Goal: Communication & Community: Answer question/provide support

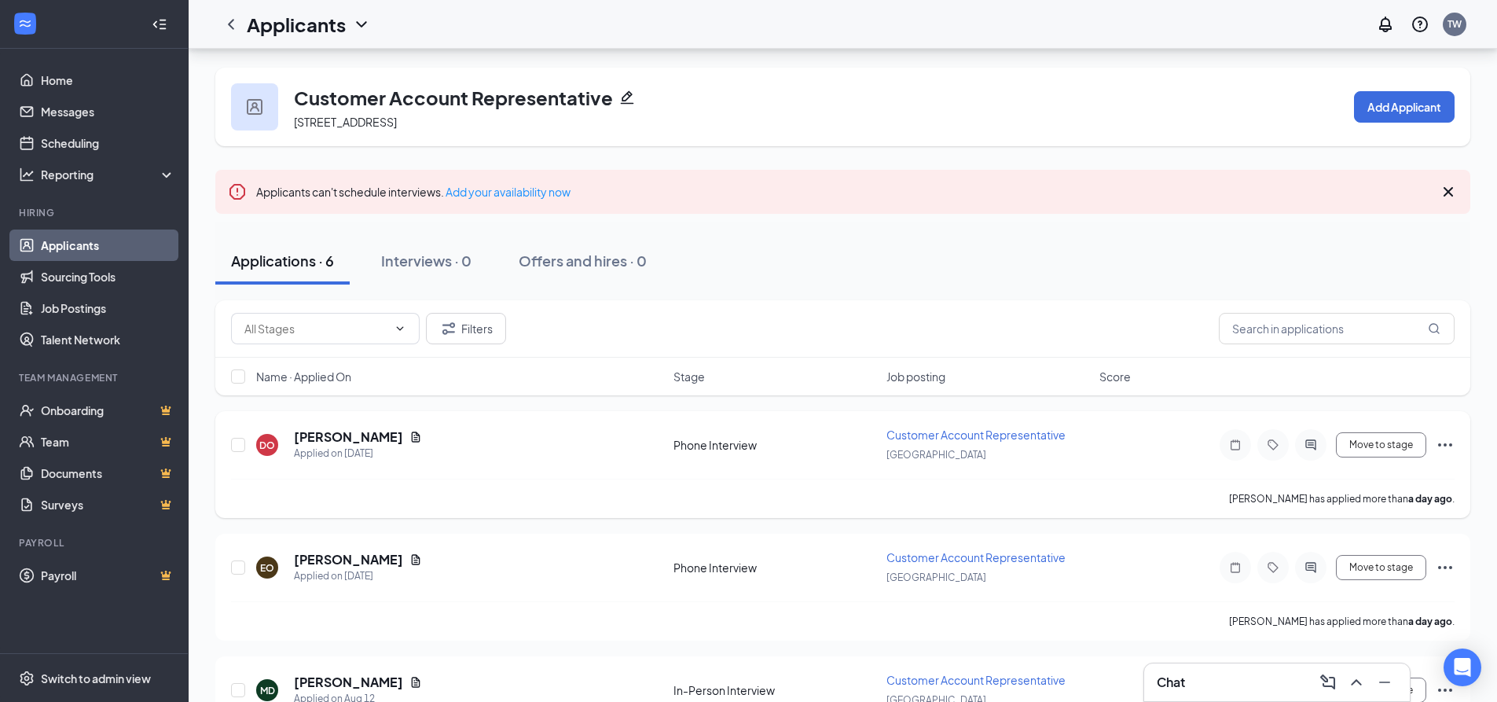
scroll to position [236, 0]
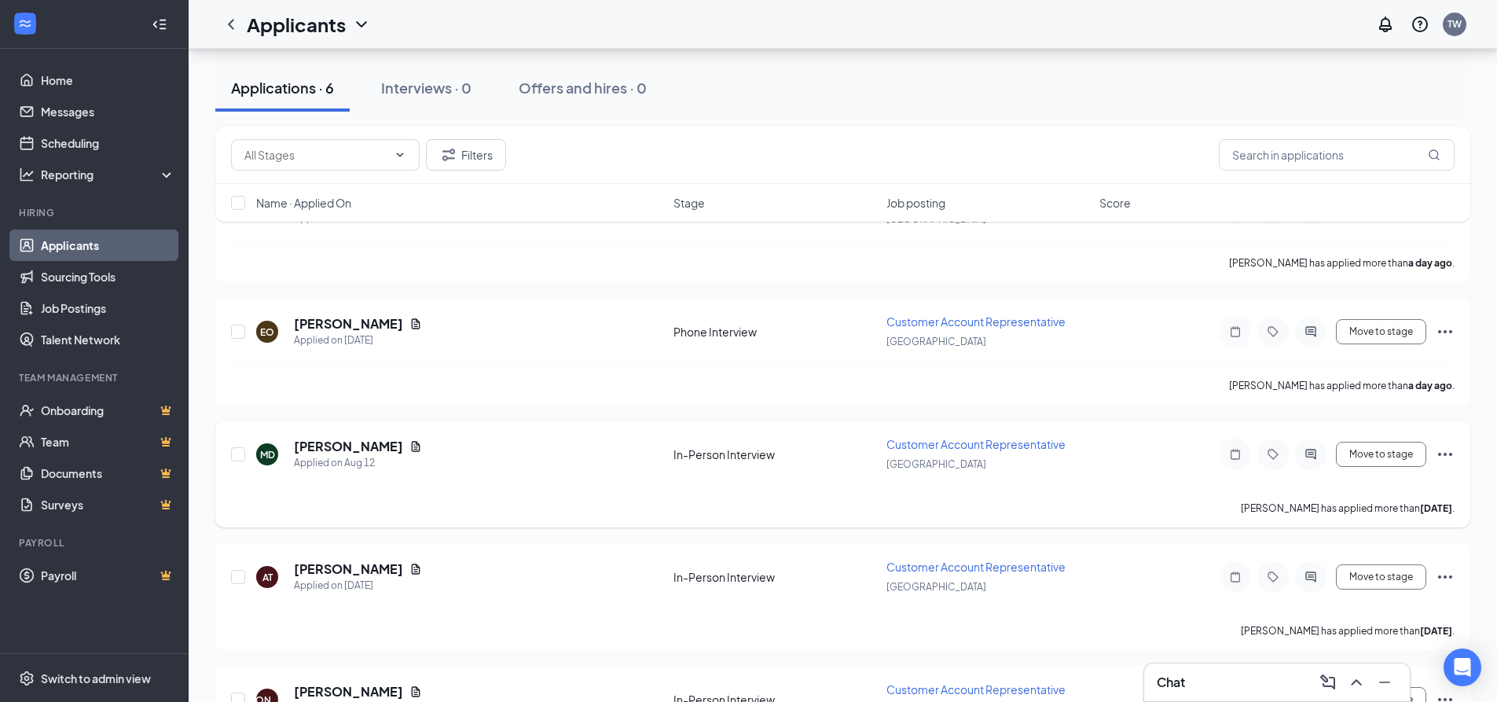
click at [1452, 453] on icon "Ellipses" at bounding box center [1445, 454] width 19 height 19
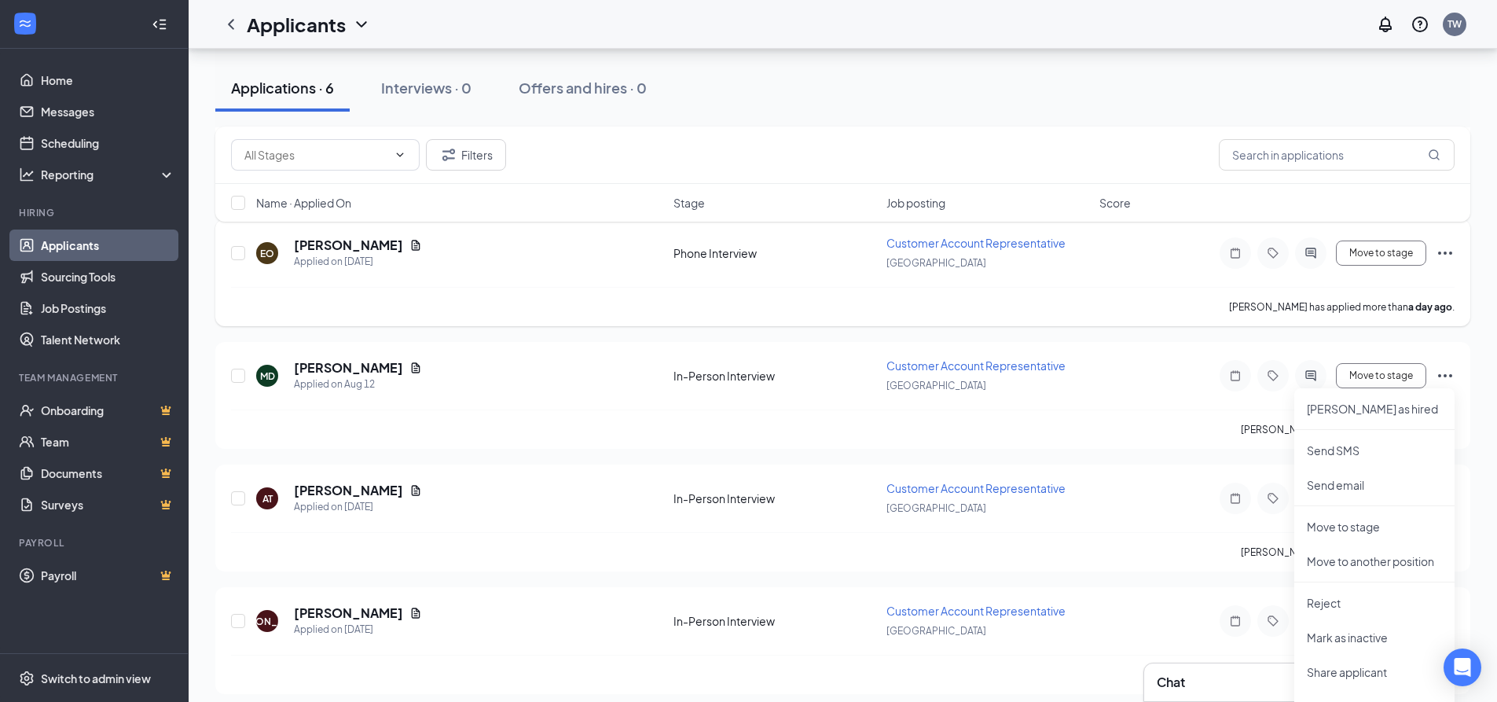
scroll to position [393, 0]
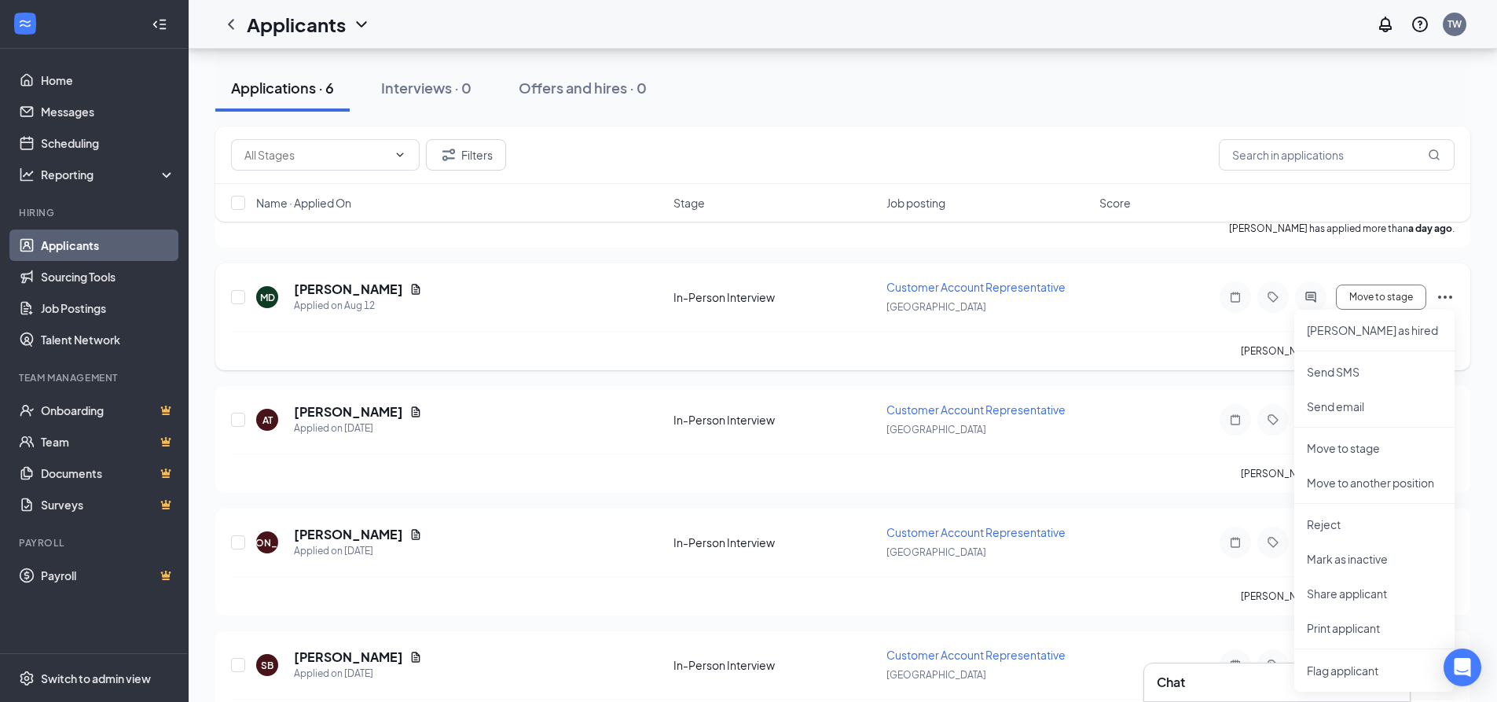
click at [1452, 292] on icon "Ellipses" at bounding box center [1445, 297] width 19 height 19
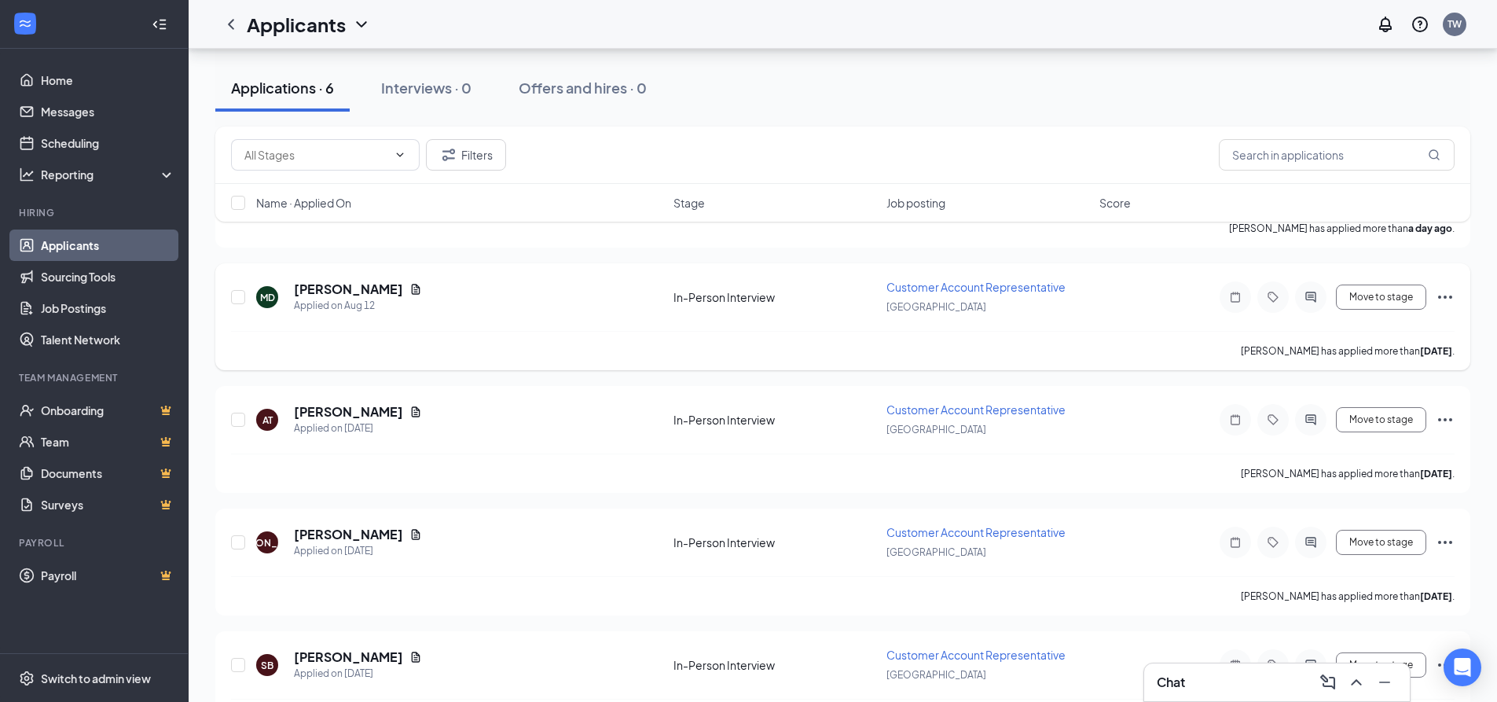
click at [1442, 296] on icon "Ellipses" at bounding box center [1445, 297] width 19 height 19
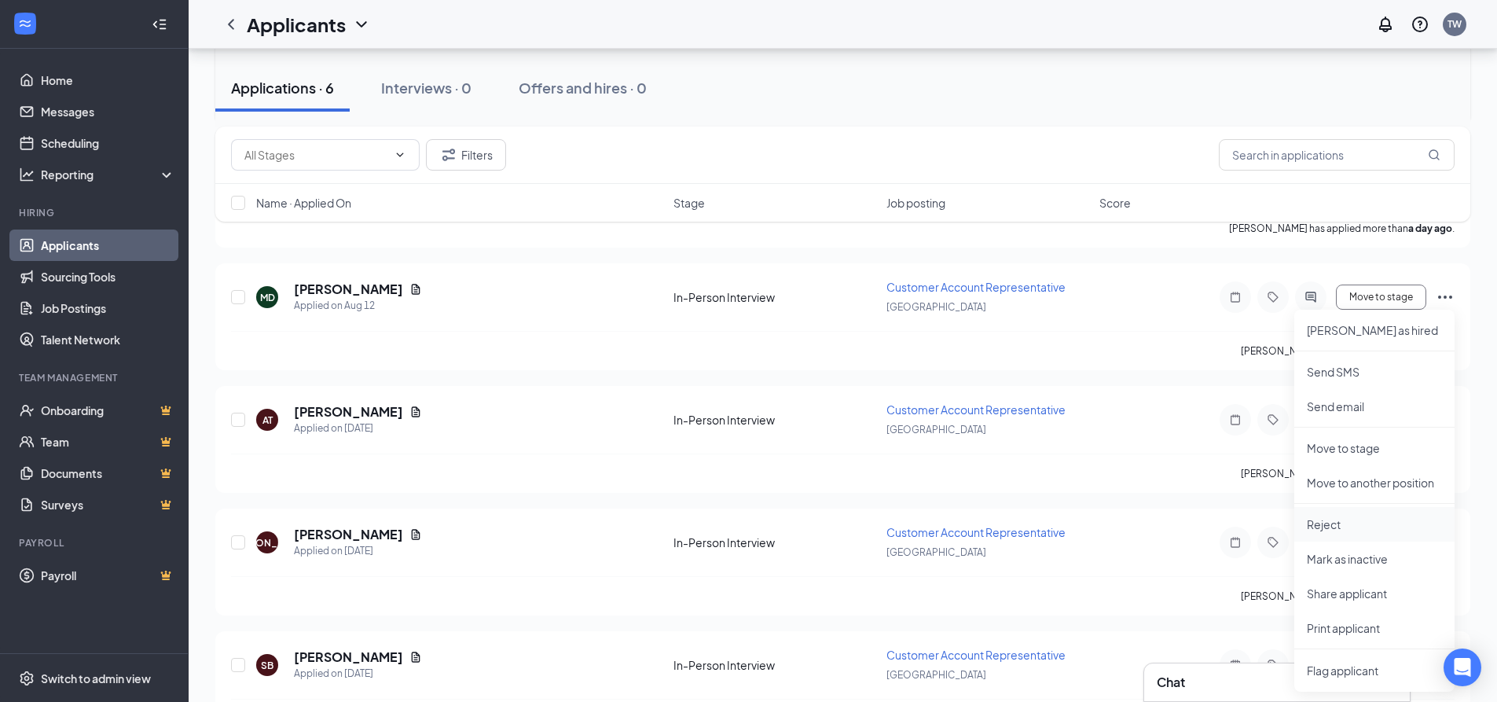
click at [1320, 521] on p "Reject" at bounding box center [1374, 524] width 135 height 16
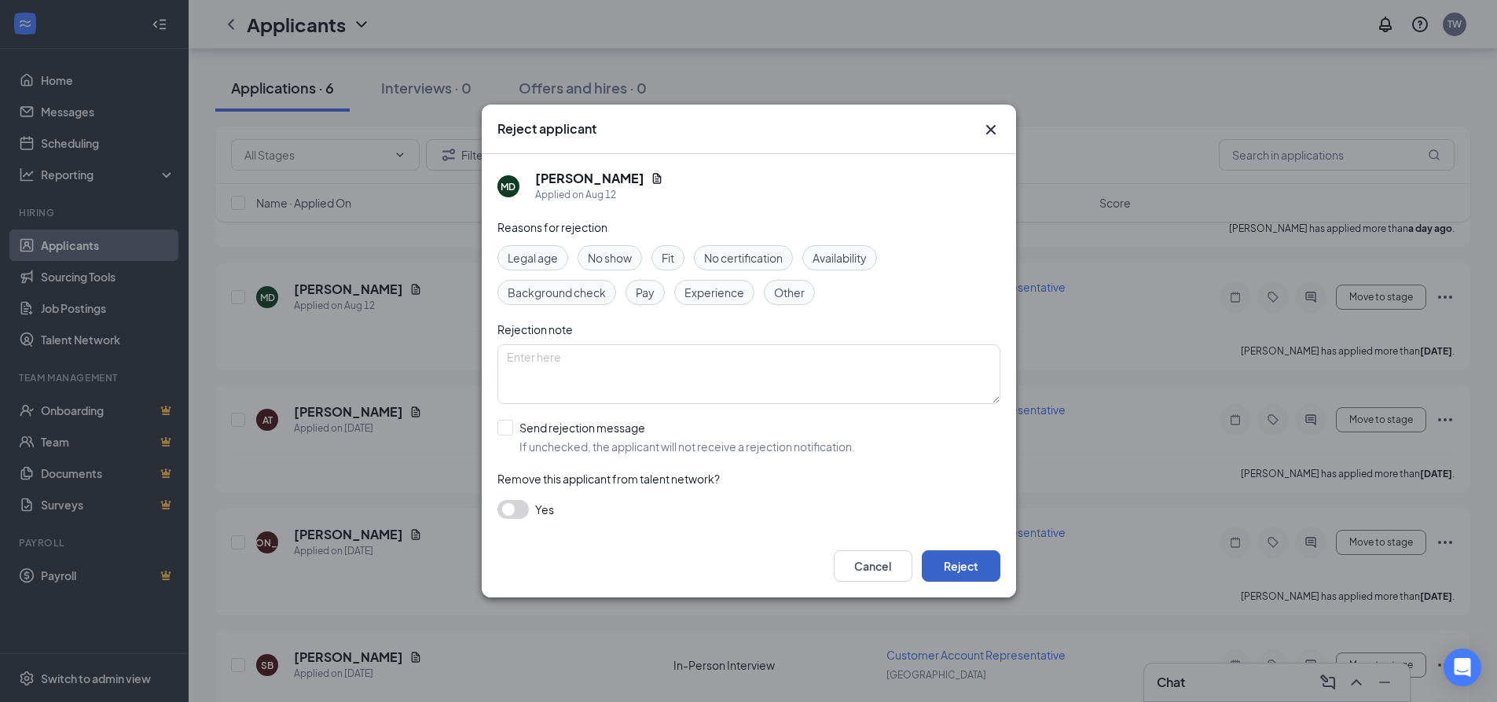
click at [970, 560] on button "Reject" at bounding box center [961, 565] width 79 height 31
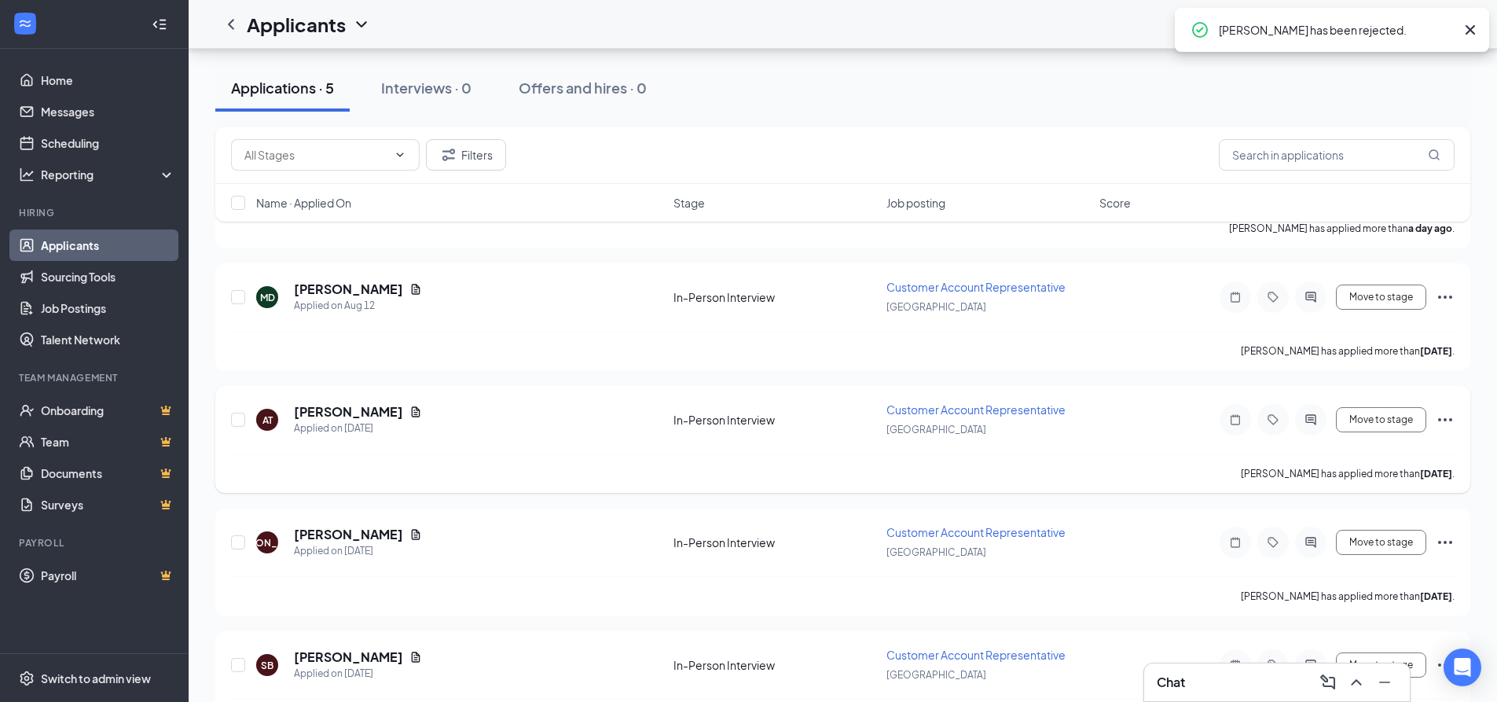
scroll to position [325, 0]
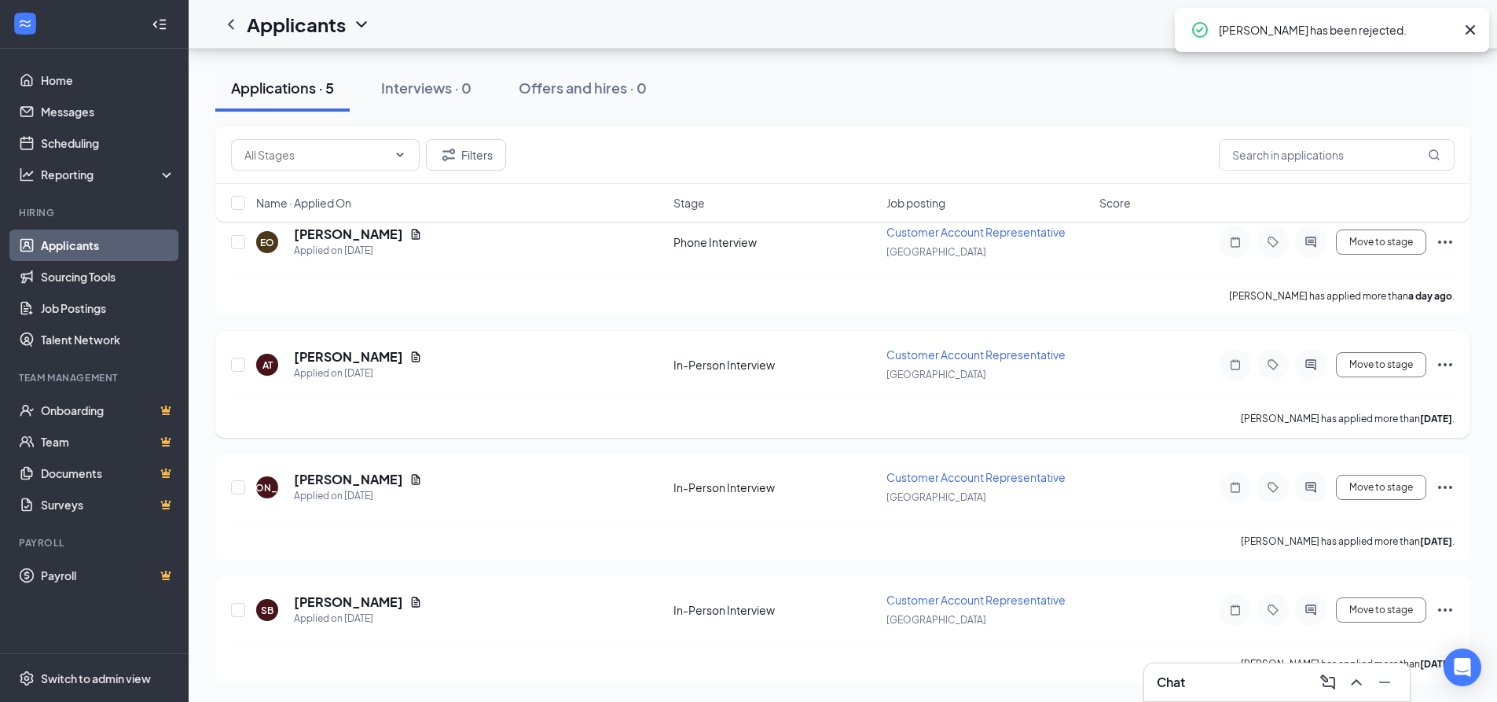
click at [1448, 358] on icon "Ellipses" at bounding box center [1445, 364] width 19 height 19
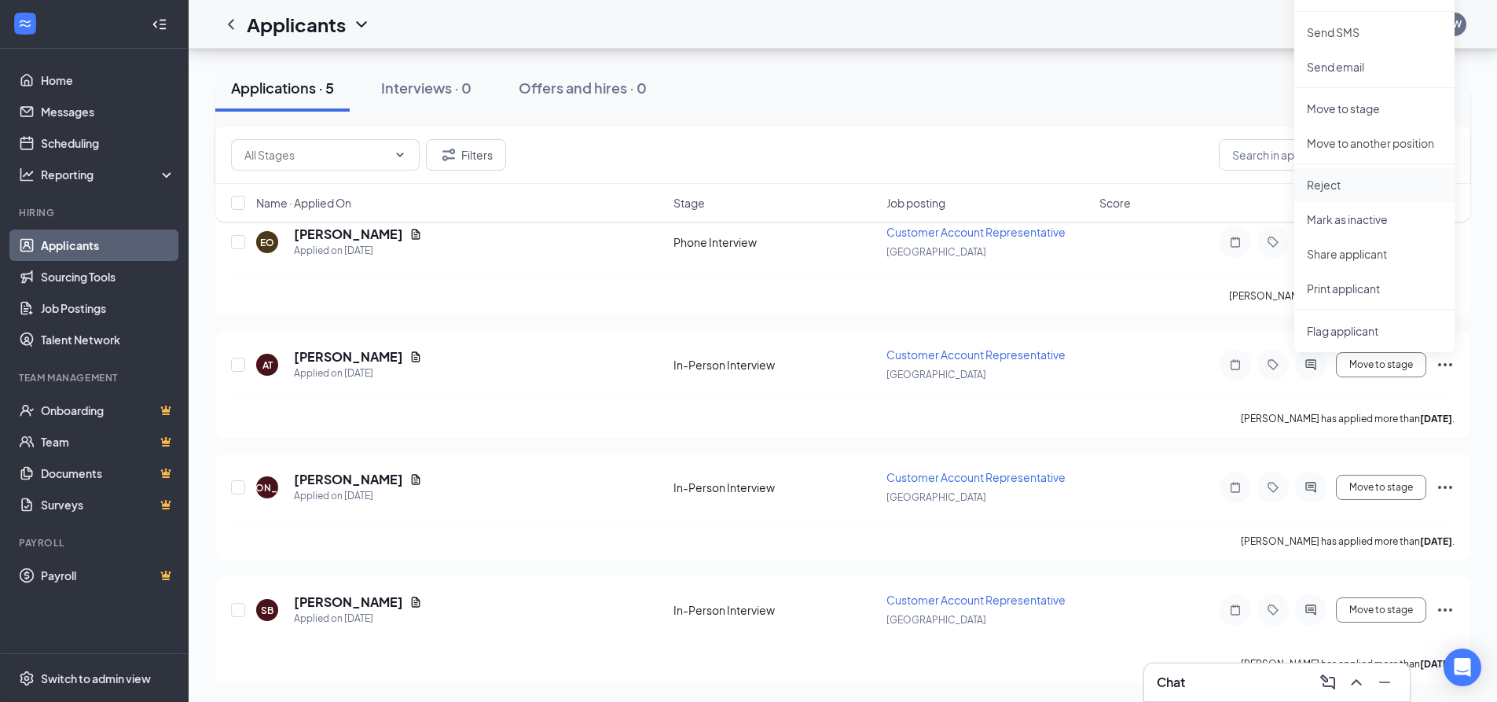
click at [1337, 181] on p "Reject" at bounding box center [1374, 185] width 135 height 16
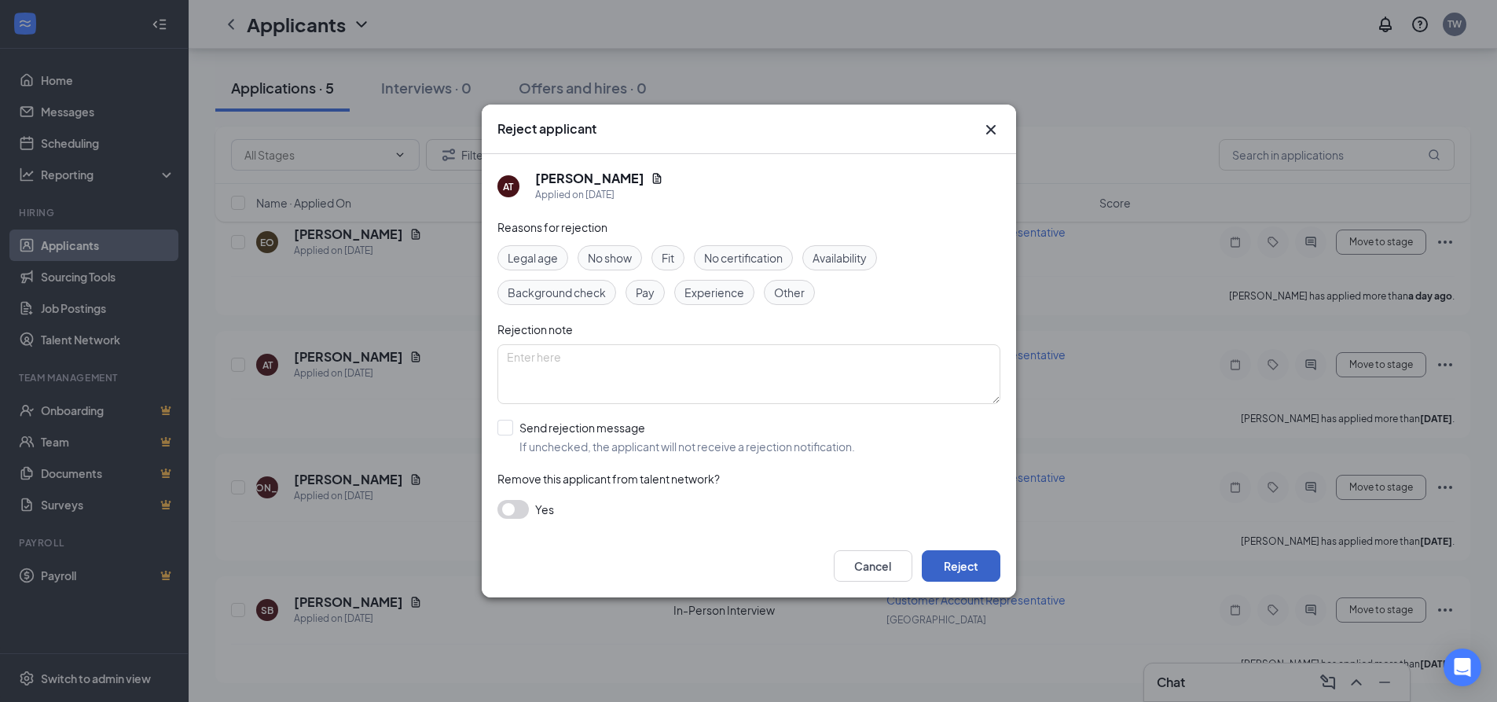
click at [970, 560] on button "Reject" at bounding box center [961, 565] width 79 height 31
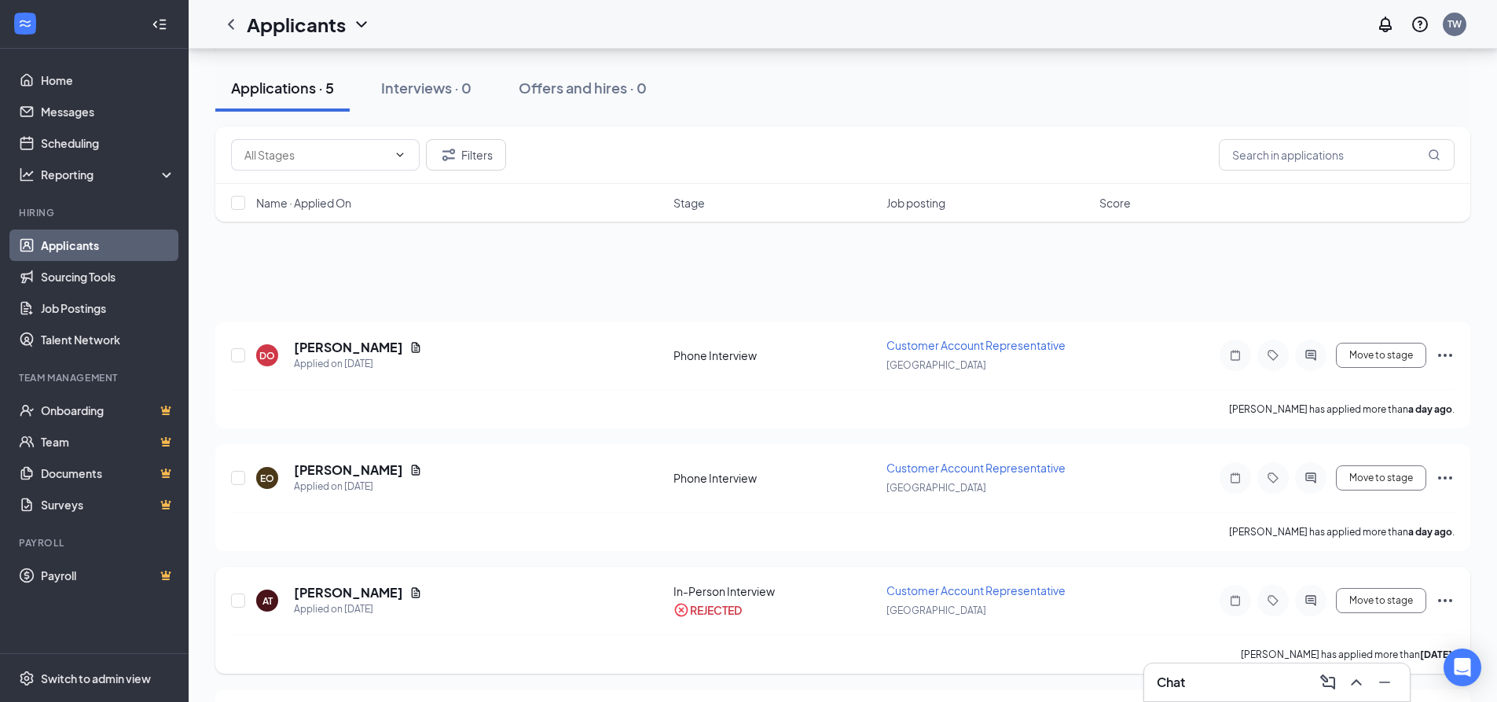
scroll to position [0, 0]
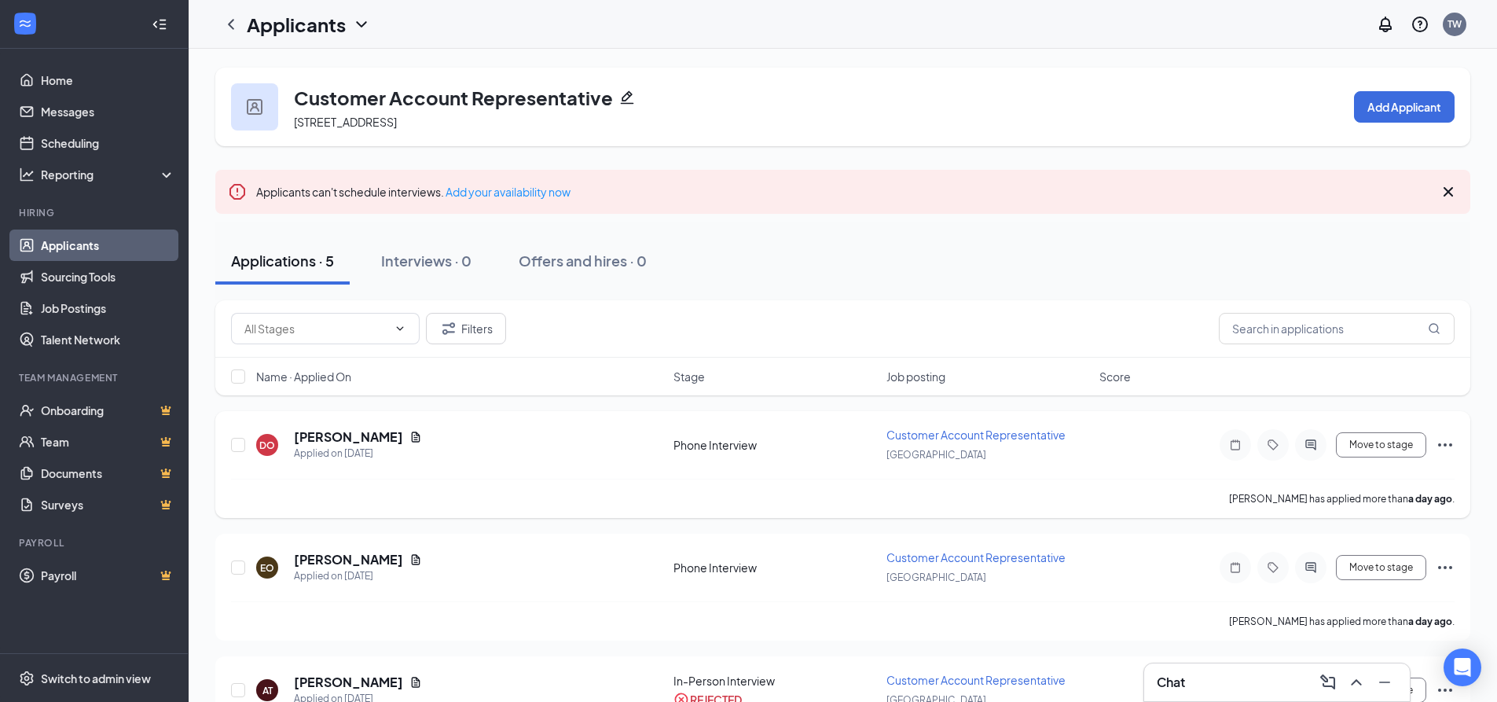
click at [1443, 444] on icon "Ellipses" at bounding box center [1445, 444] width 19 height 19
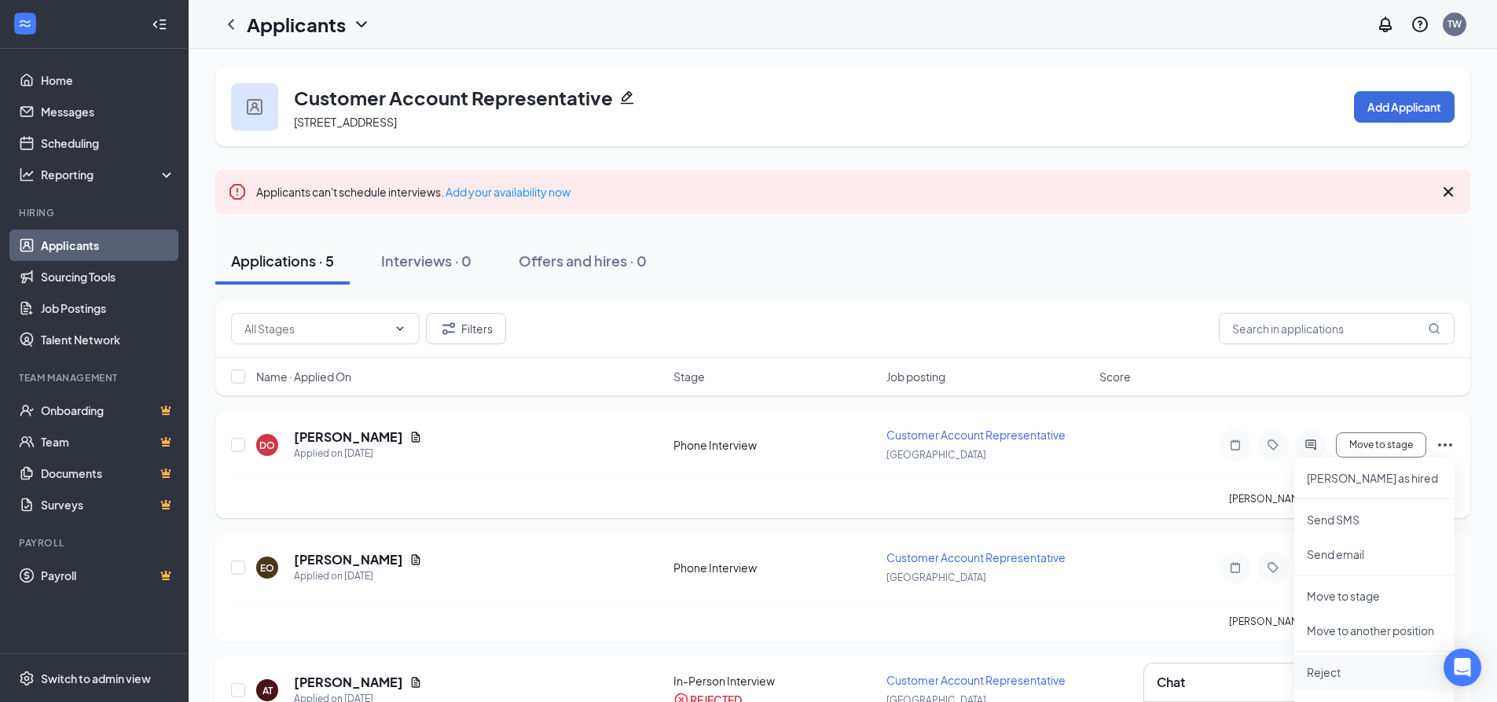
click at [1320, 665] on p "Reject" at bounding box center [1374, 672] width 135 height 16
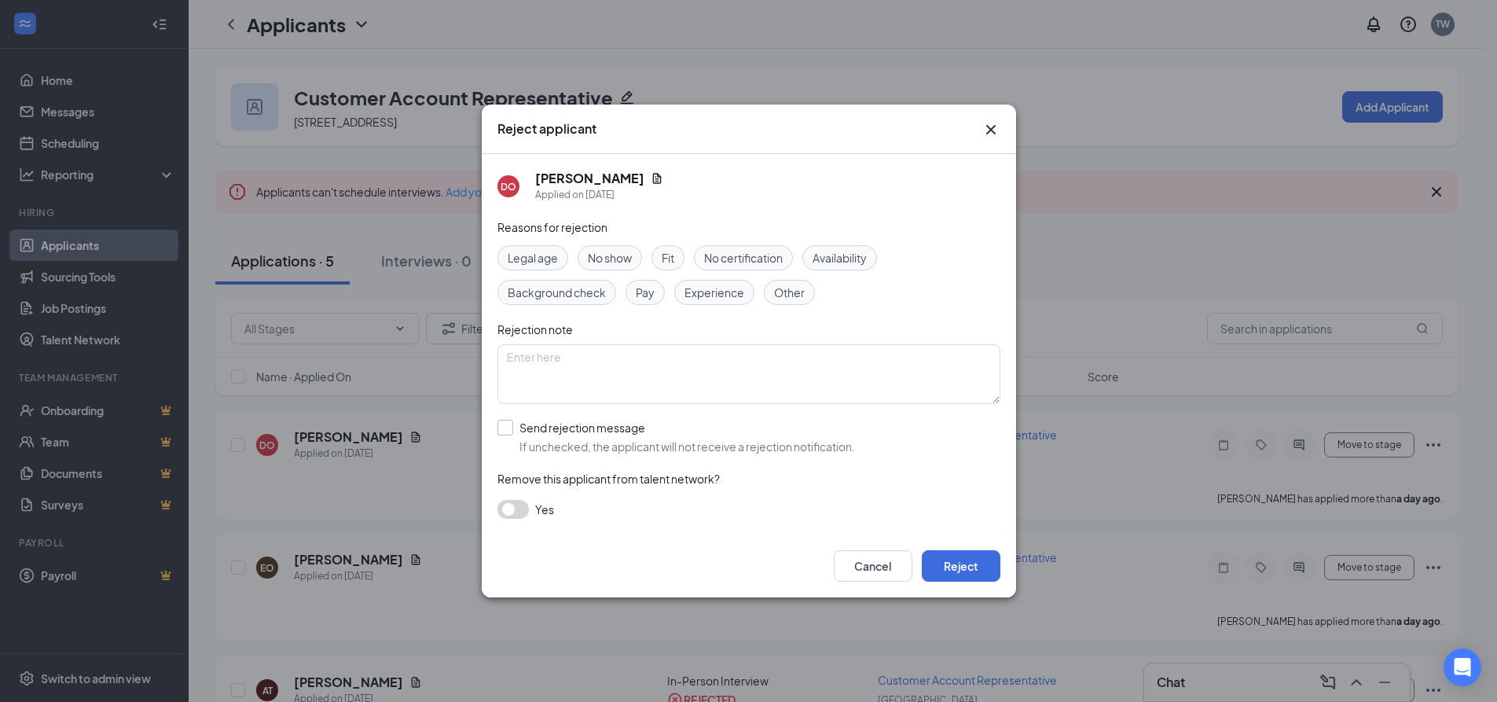
click at [502, 426] on input "Send rejection message If unchecked, the applicant will not receive a rejection…" at bounding box center [676, 437] width 358 height 35
checkbox input "true"
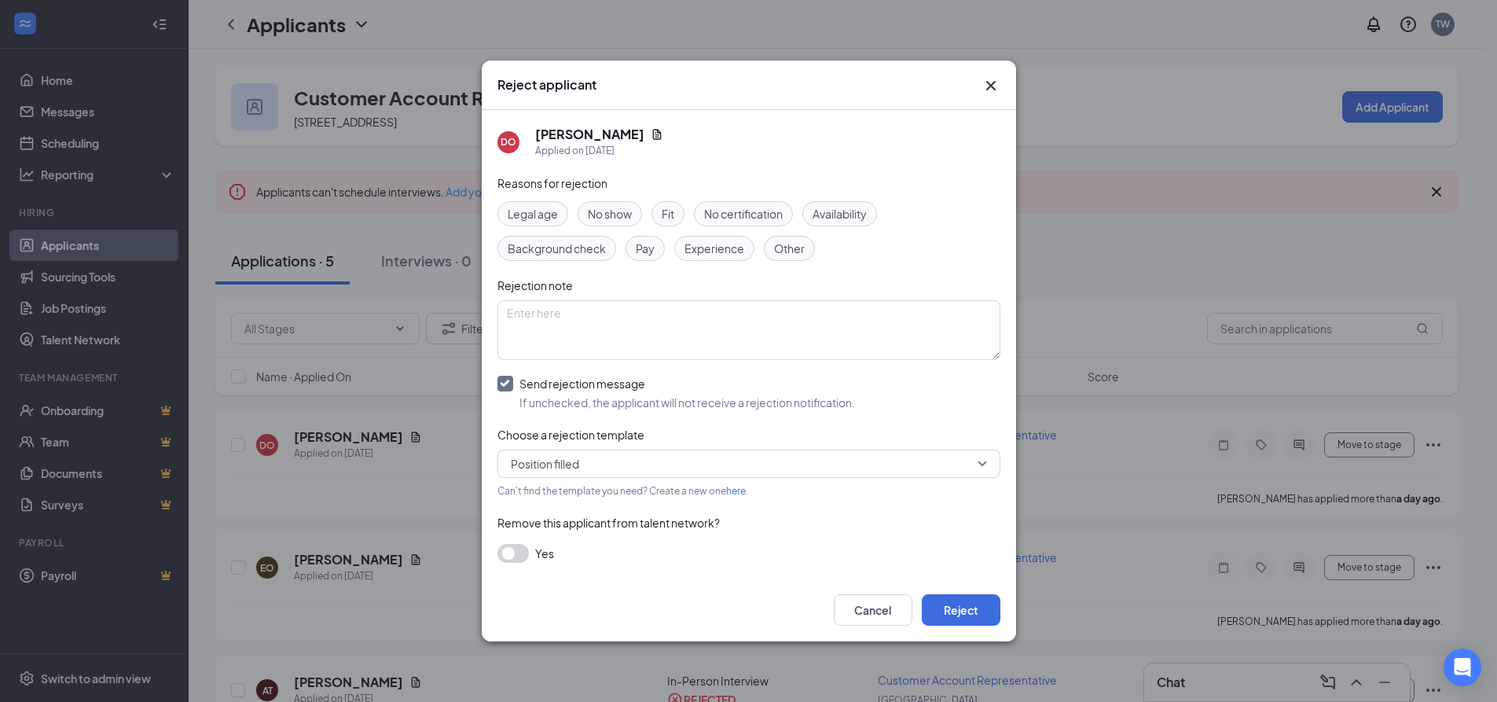
click at [591, 460] on span "Position filled" at bounding box center [742, 464] width 462 height 24
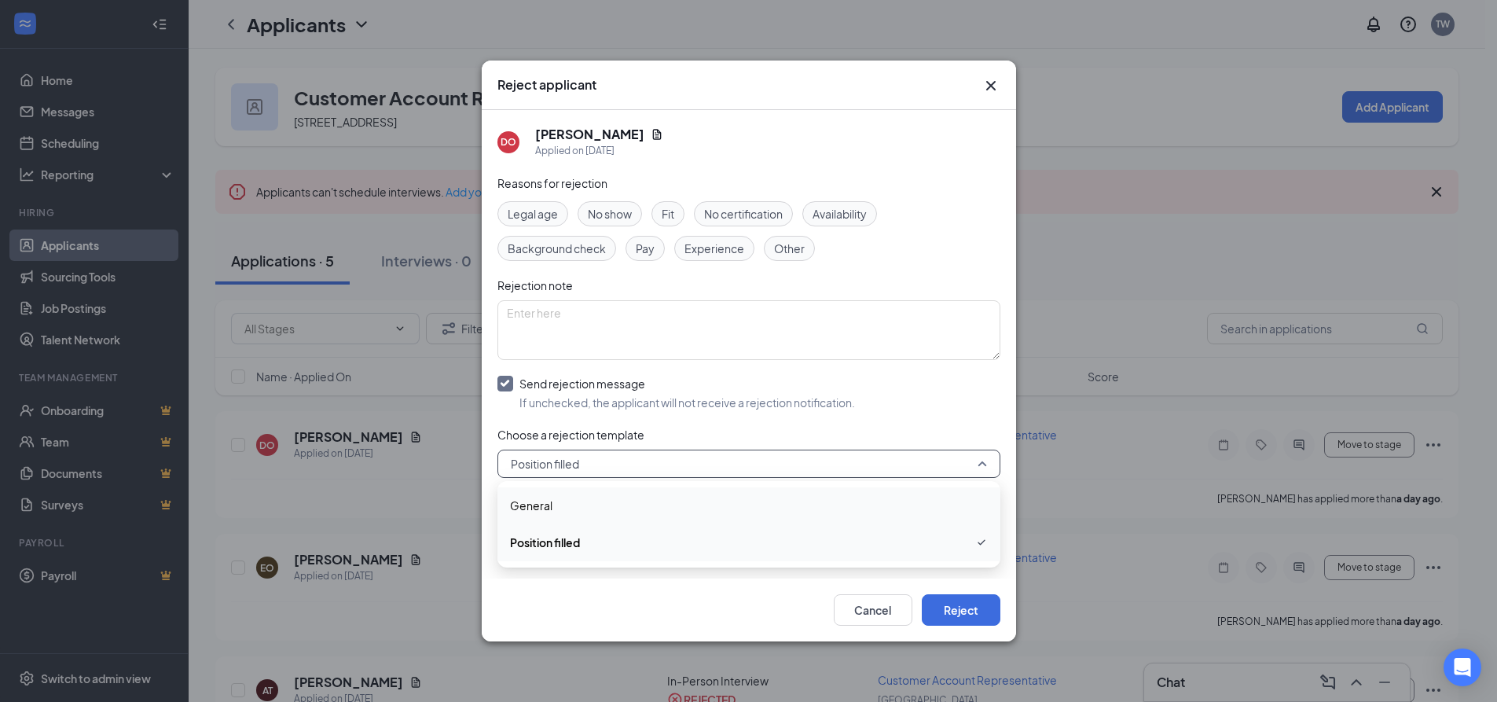
click at [540, 501] on span "General" at bounding box center [531, 505] width 42 height 17
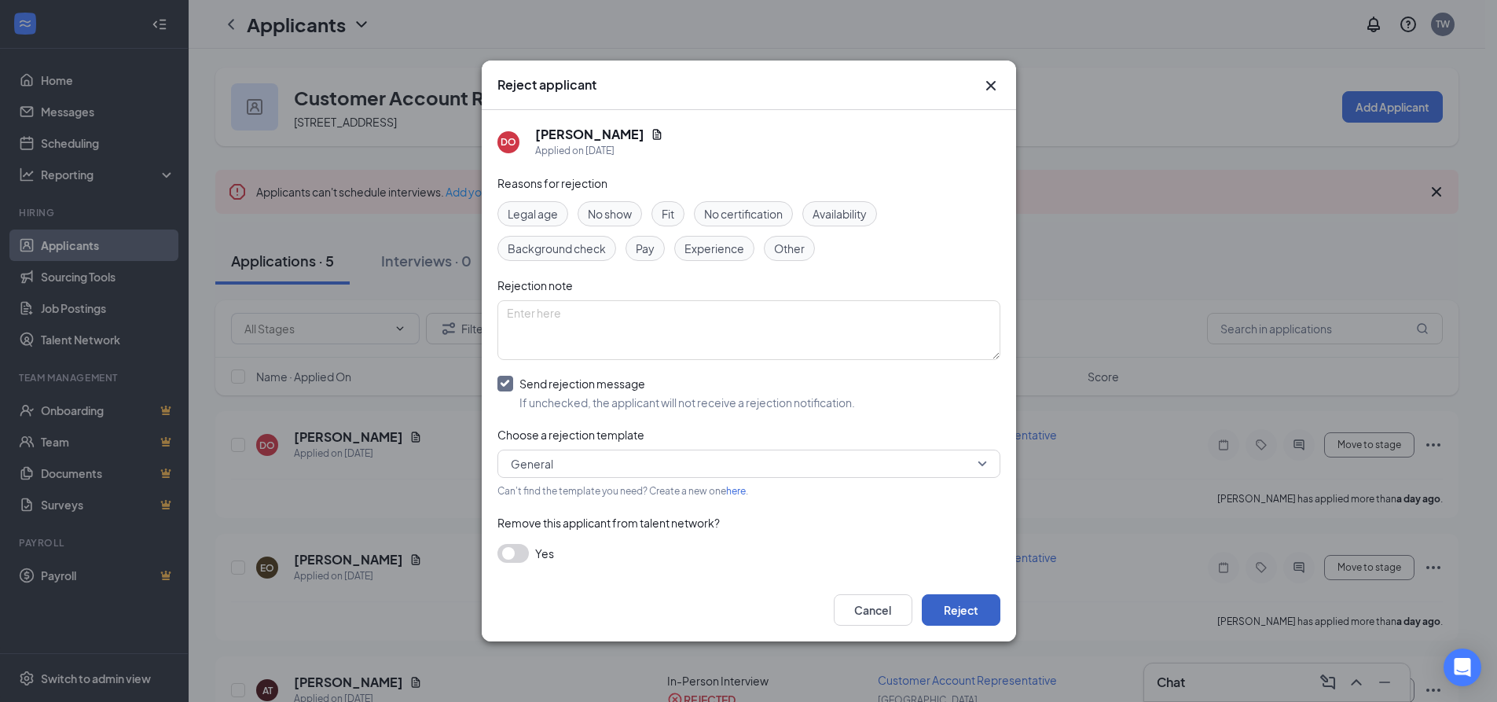
click at [948, 606] on button "Reject" at bounding box center [961, 609] width 79 height 31
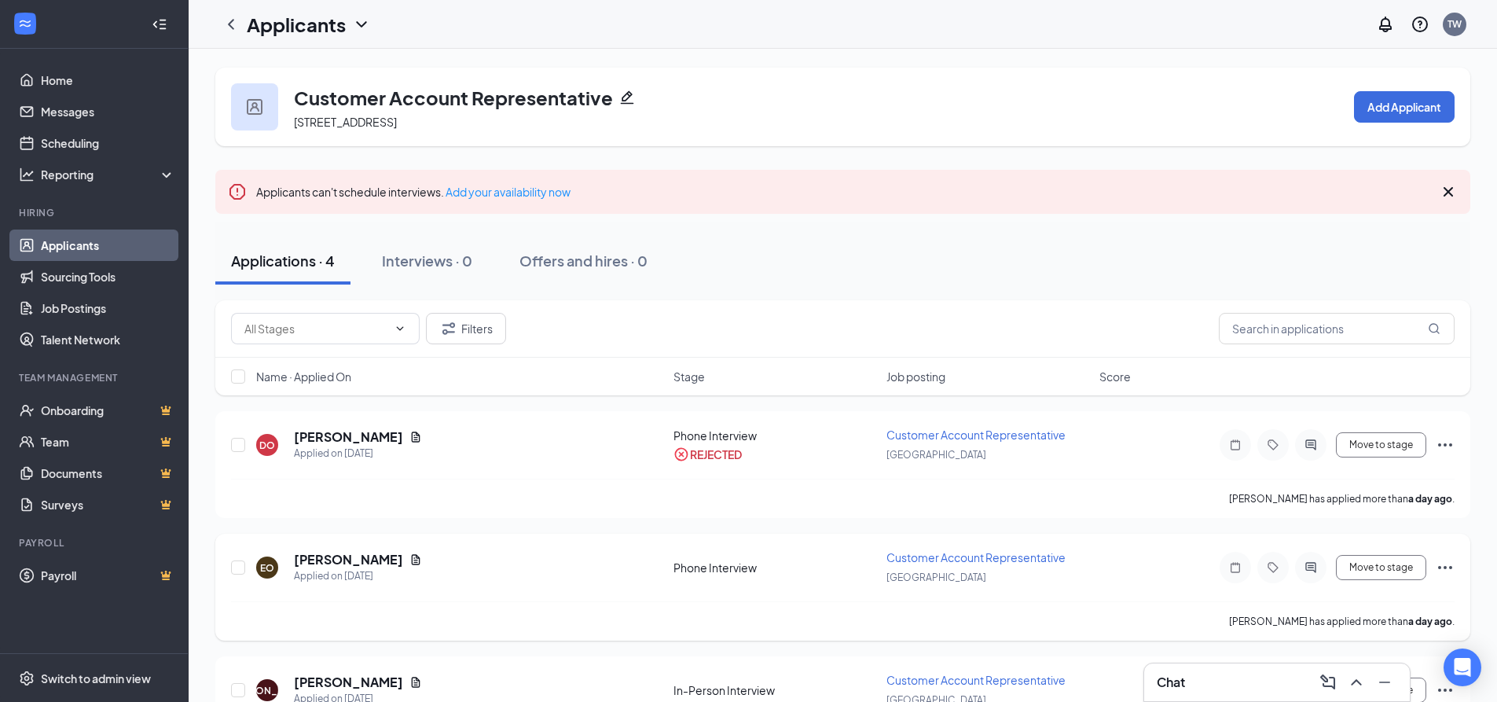
click at [1444, 564] on icon "Ellipses" at bounding box center [1445, 567] width 19 height 19
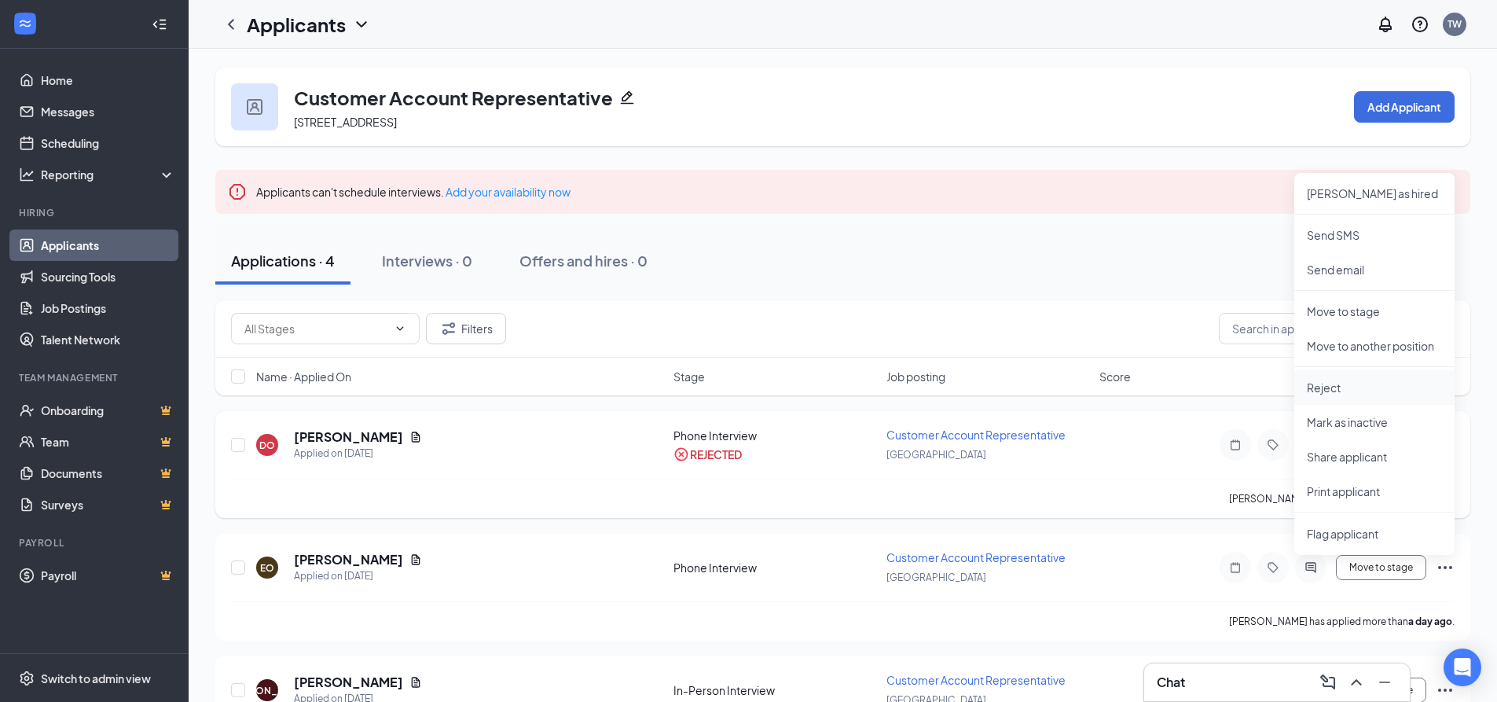
click at [1327, 385] on p "Reject" at bounding box center [1374, 388] width 135 height 16
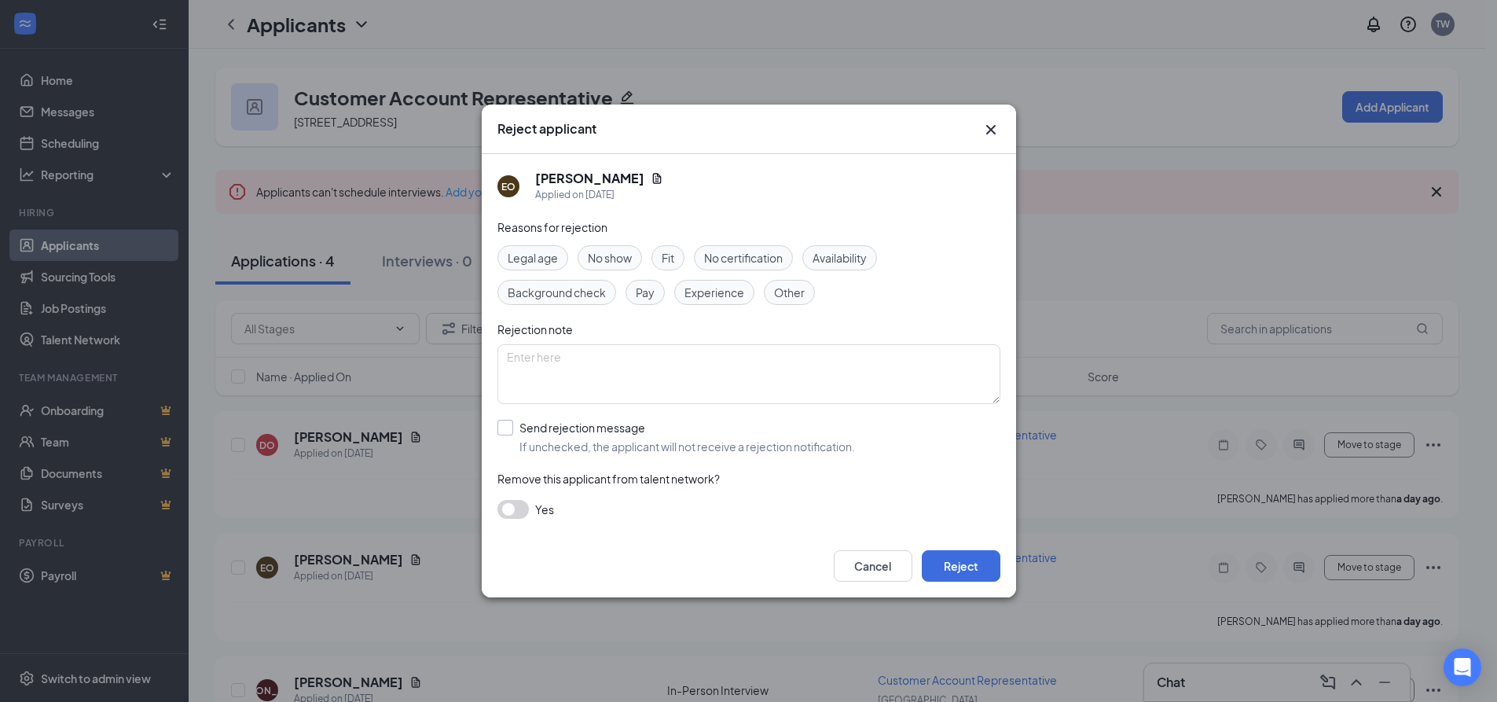
click at [503, 425] on input "Send rejection message If unchecked, the applicant will not receive a rejection…" at bounding box center [676, 437] width 358 height 35
checkbox input "true"
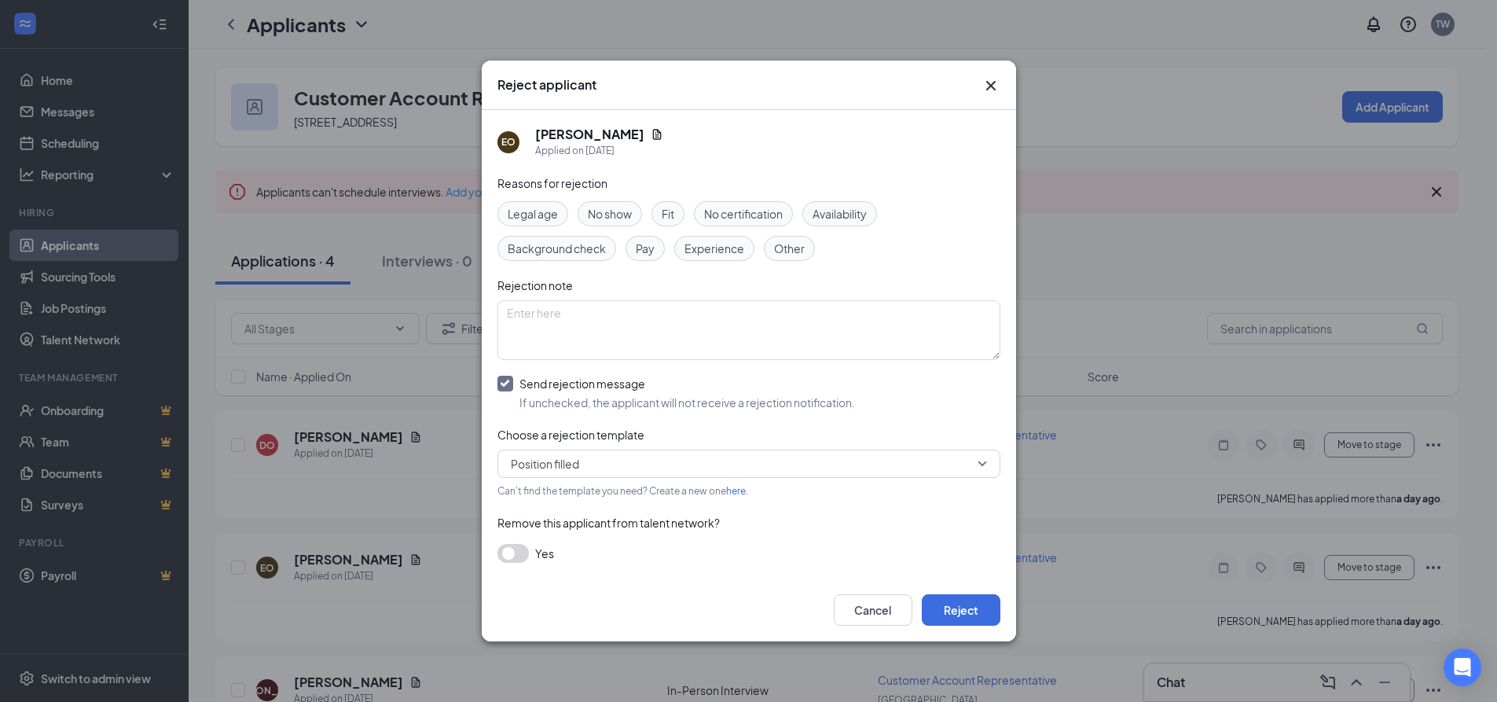
click at [577, 457] on span "Position filled" at bounding box center [545, 464] width 68 height 24
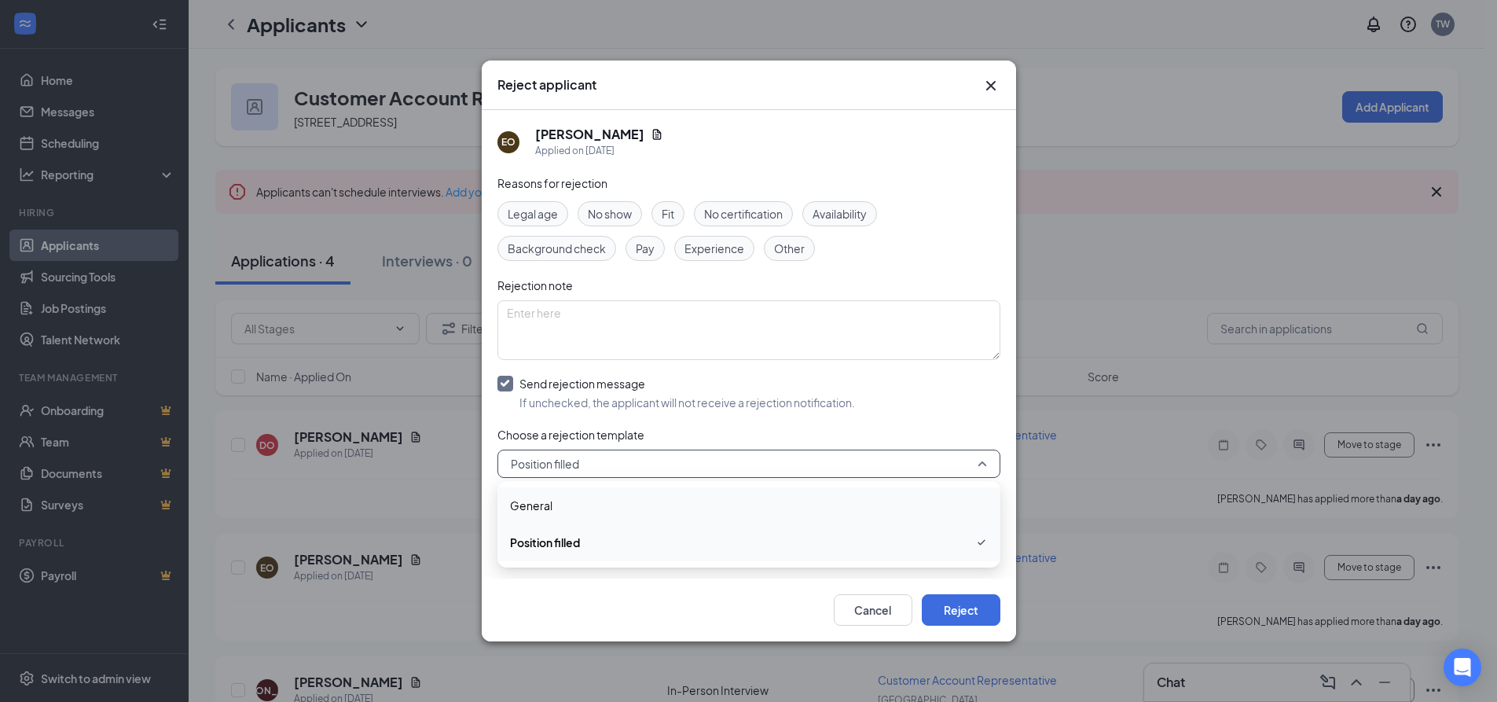
click at [542, 504] on span "General" at bounding box center [531, 505] width 42 height 17
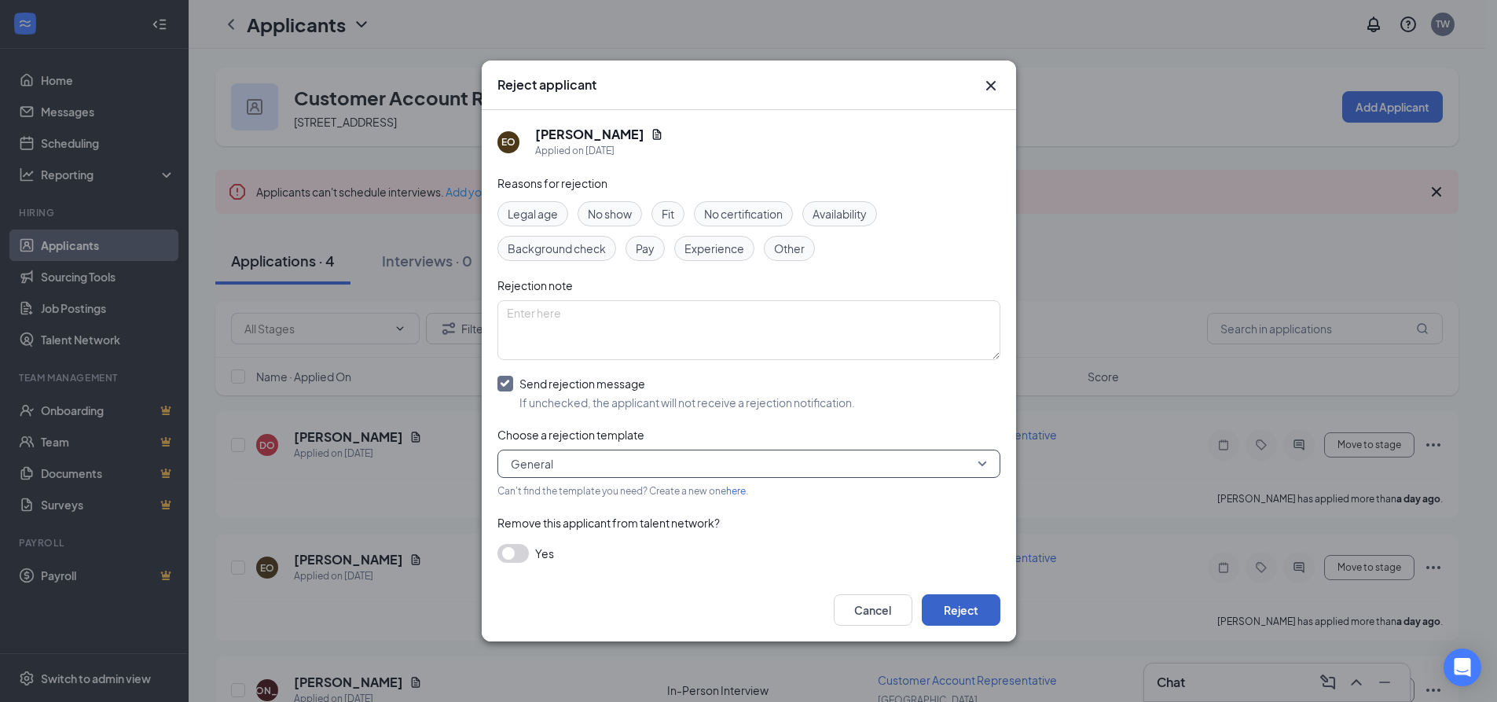
click at [962, 608] on button "Reject" at bounding box center [961, 609] width 79 height 31
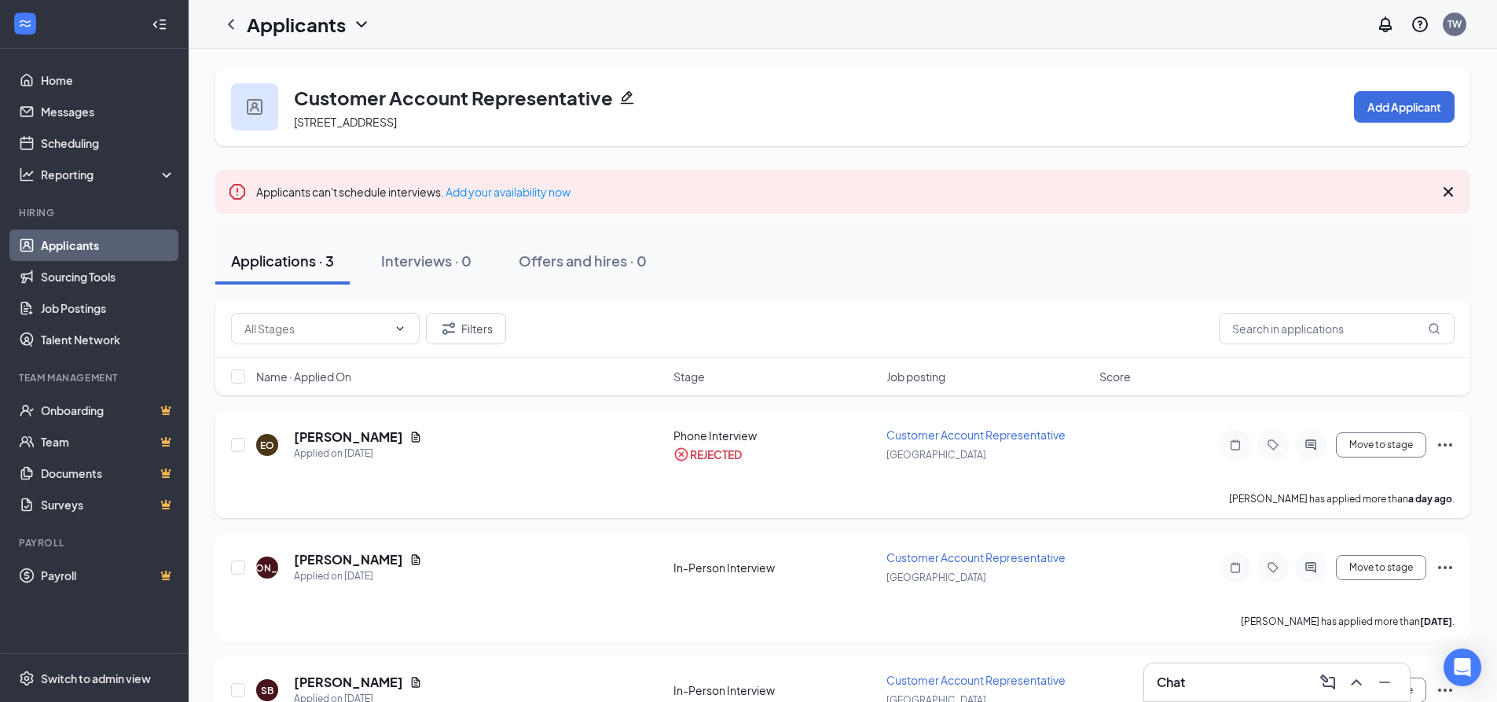
scroll to position [80, 0]
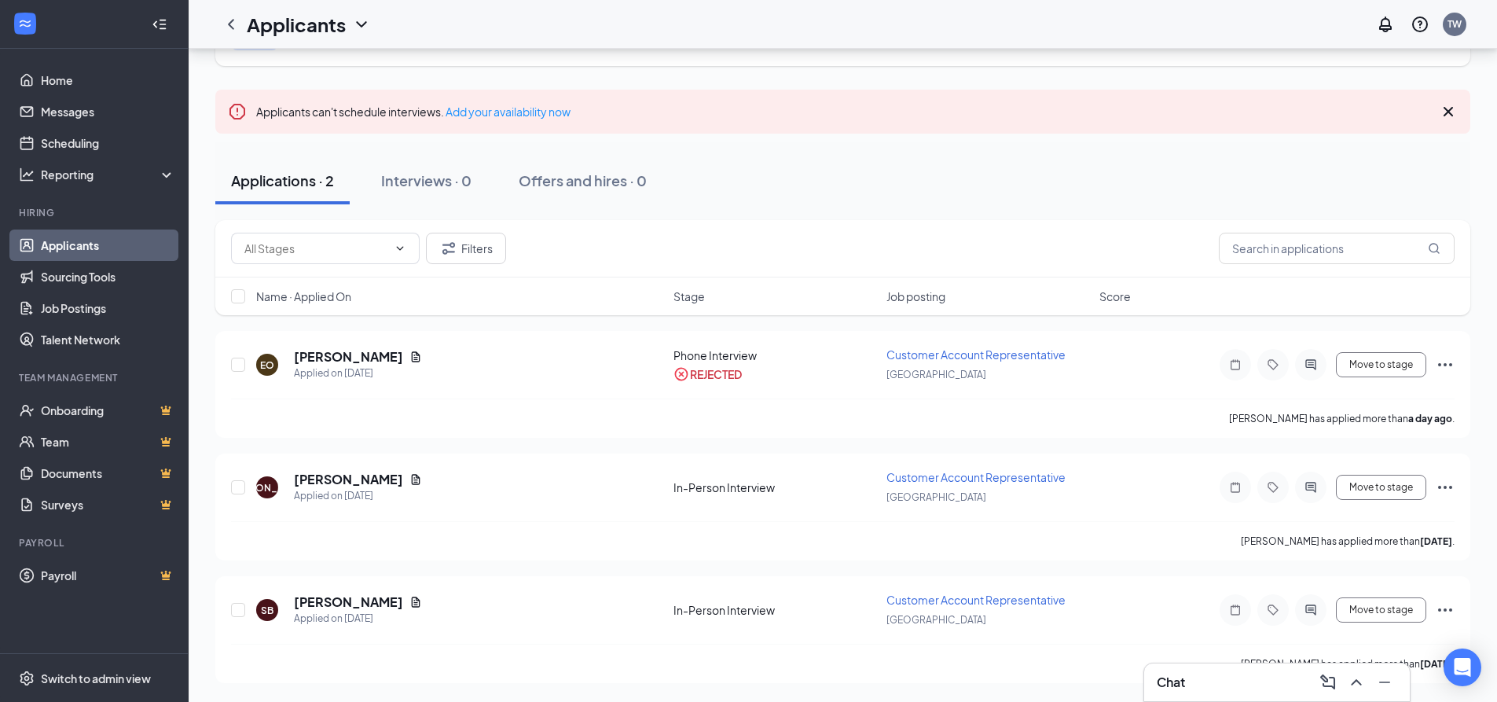
click at [1270, 676] on div "Chat" at bounding box center [1277, 682] width 240 height 25
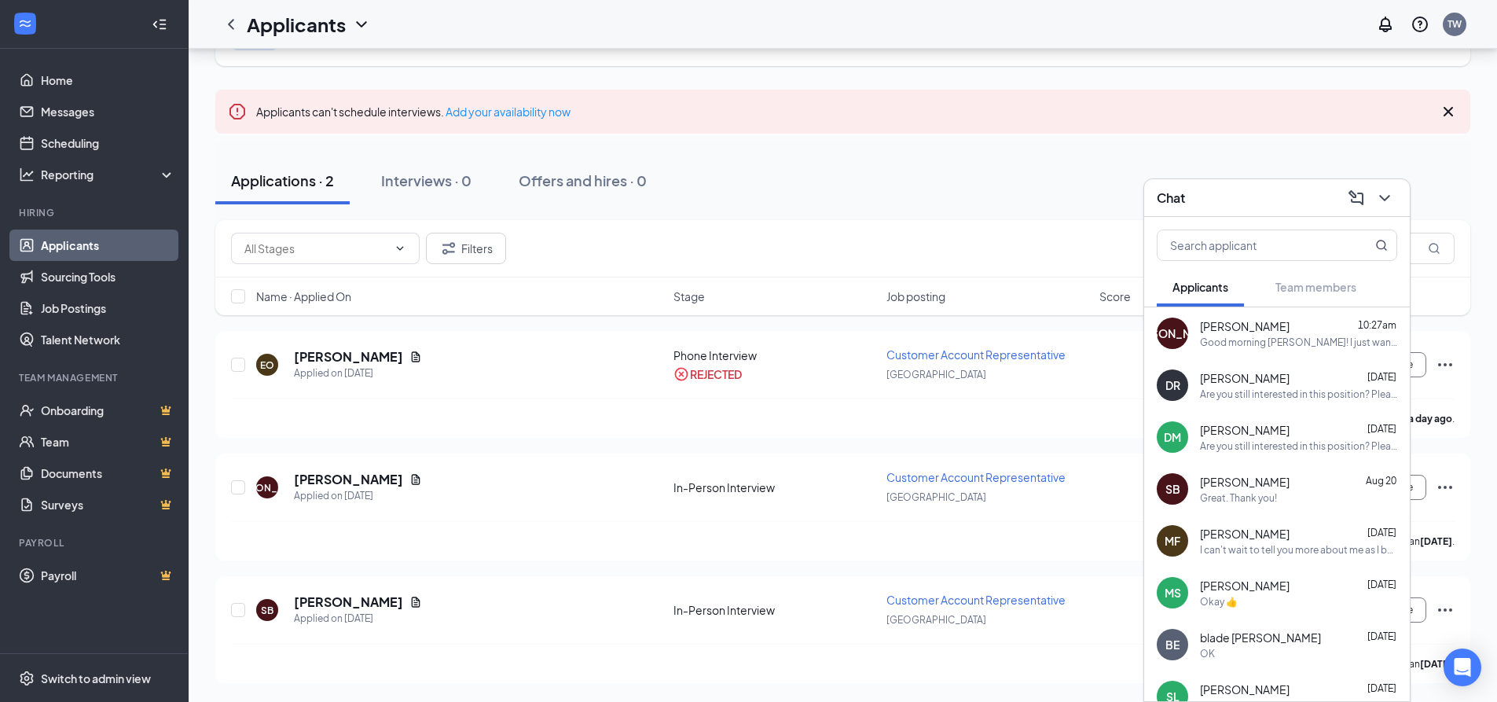
click at [1269, 334] on div "[PERSON_NAME] 10:27am Good morning [PERSON_NAME]! I just wanted to thank you ag…" at bounding box center [1298, 333] width 197 height 31
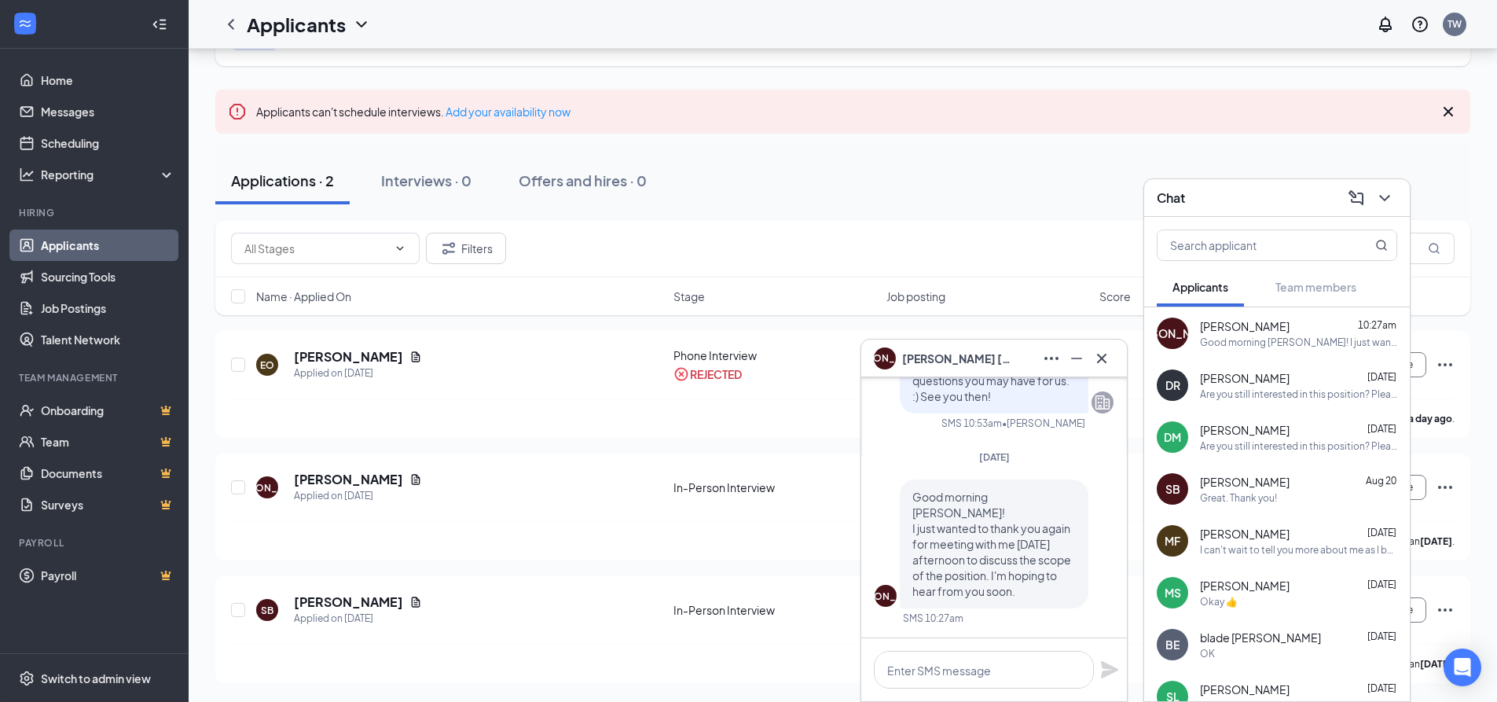
click at [1257, 329] on span "[PERSON_NAME]" at bounding box center [1245, 326] width 90 height 16
click at [964, 666] on textarea at bounding box center [984, 670] width 220 height 38
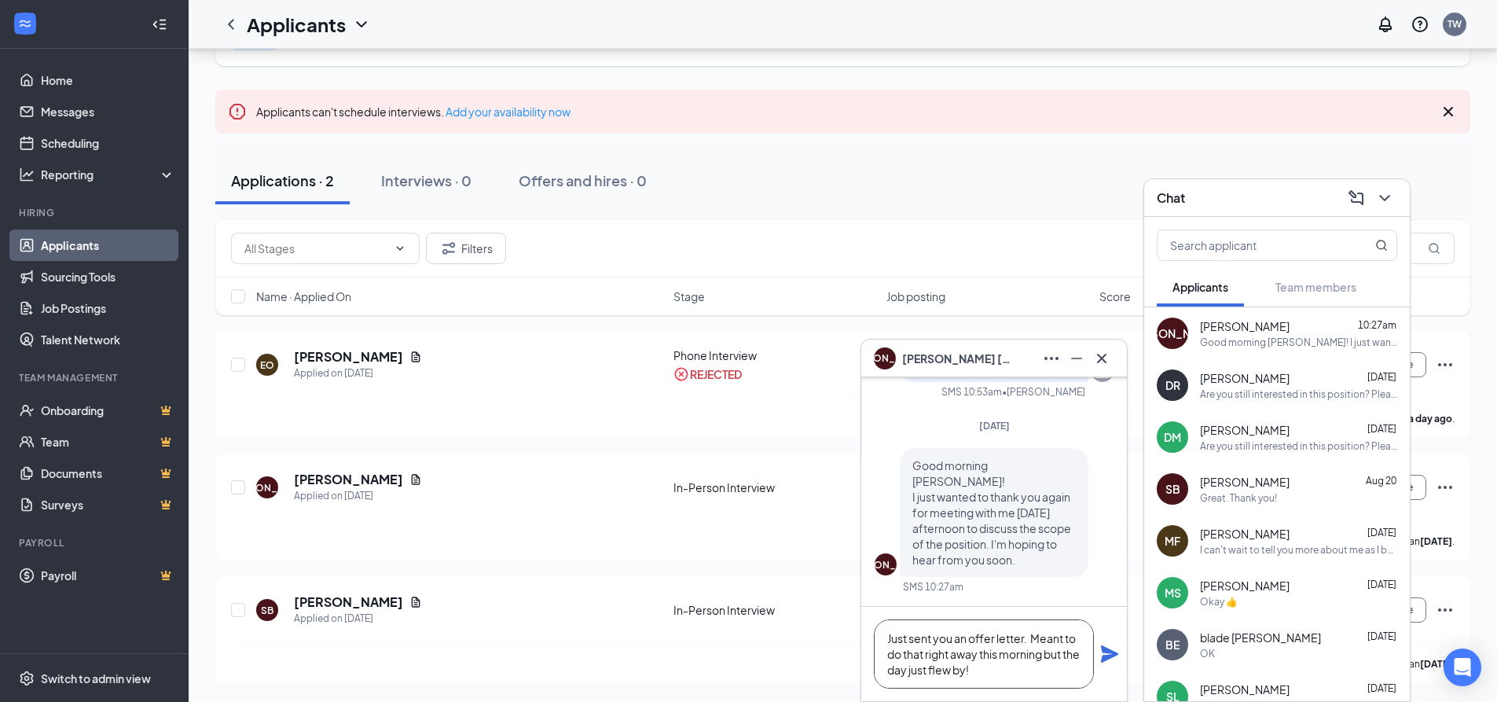
click at [1029, 641] on textarea "Just sent you an offer letter. Meant to do that right away this morning but the…" at bounding box center [984, 653] width 220 height 69
click at [1000, 670] on textarea "Just sent you an offer letter. :) Meant to do that right away this morning but …" at bounding box center [984, 653] width 220 height 69
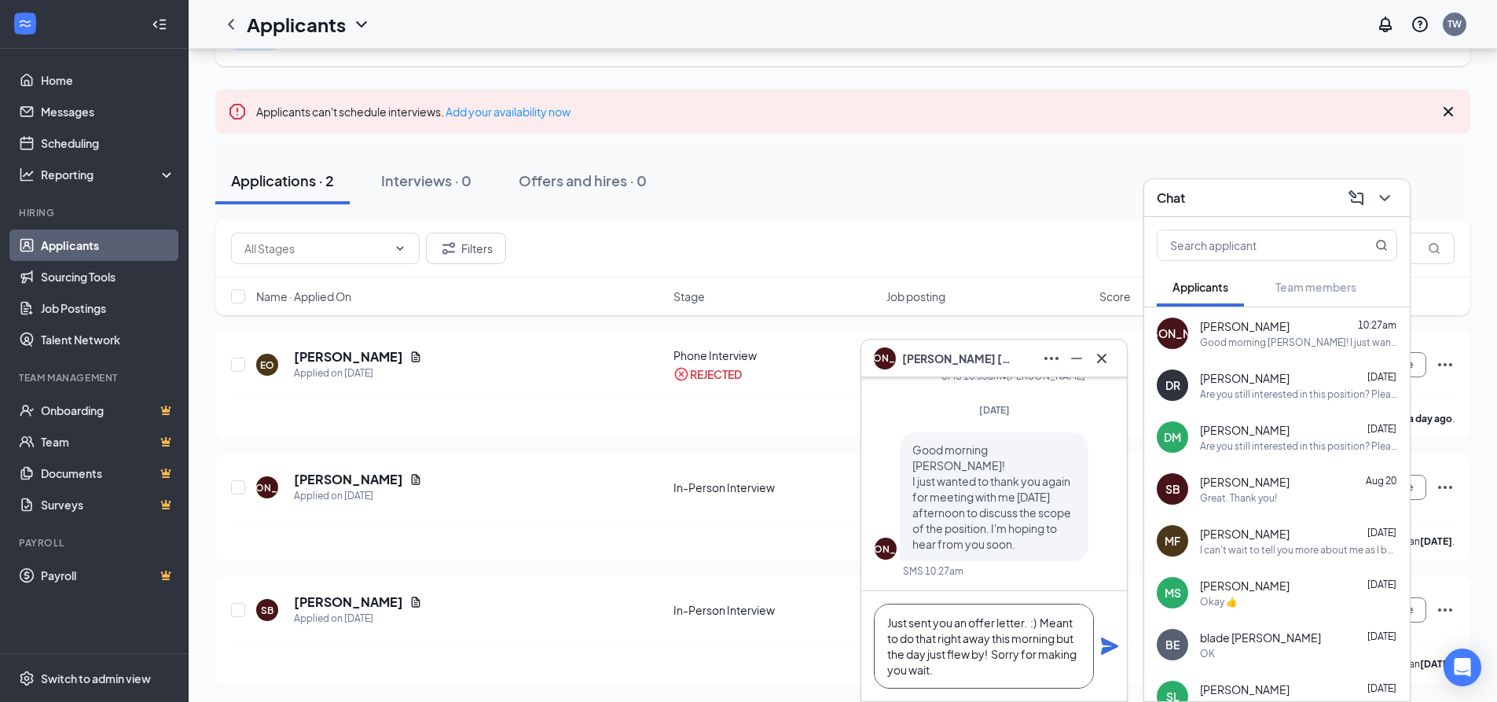
type textarea "Just sent you an offer letter. :) Meant to do that right away this morning but …"
click at [1107, 643] on icon "Plane" at bounding box center [1109, 645] width 17 height 17
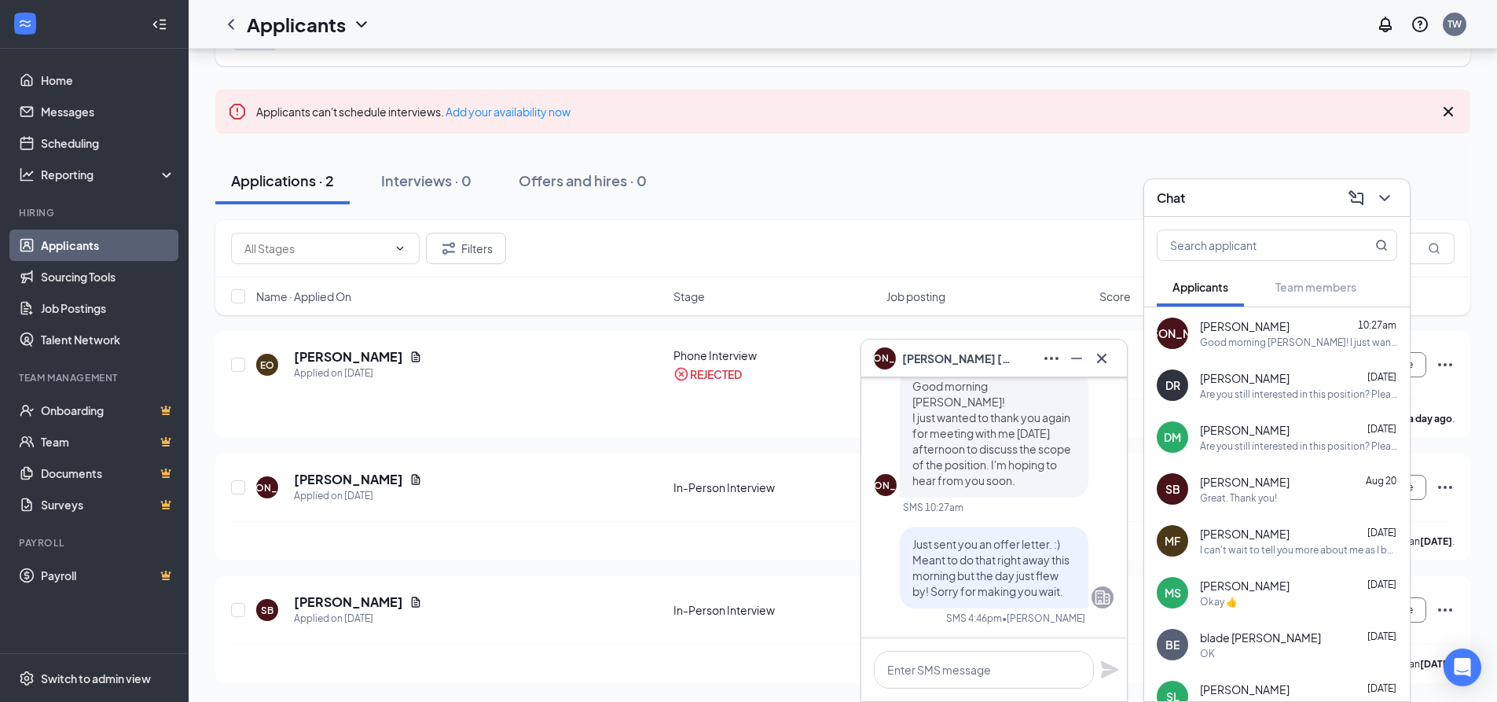
scroll to position [0, 0]
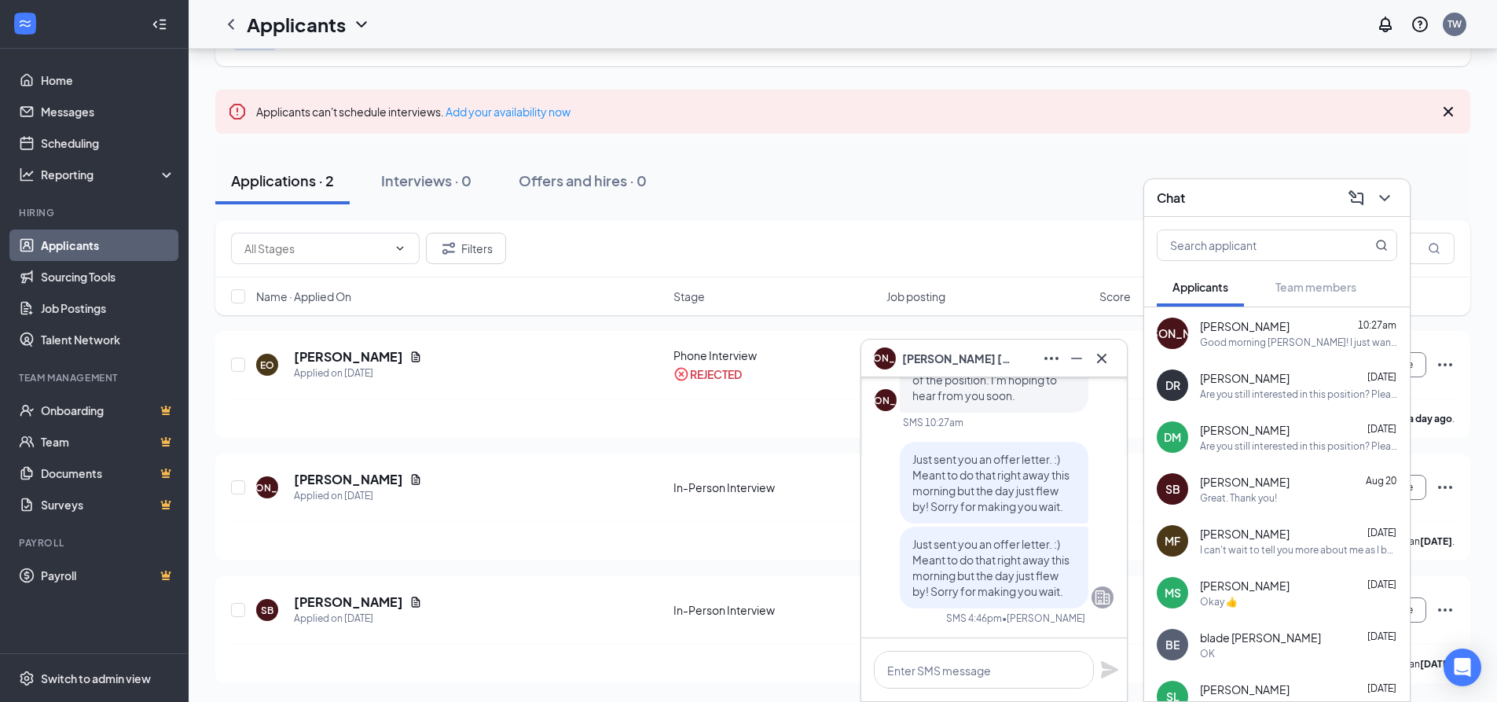
click at [1258, 191] on div "Chat" at bounding box center [1277, 197] width 240 height 24
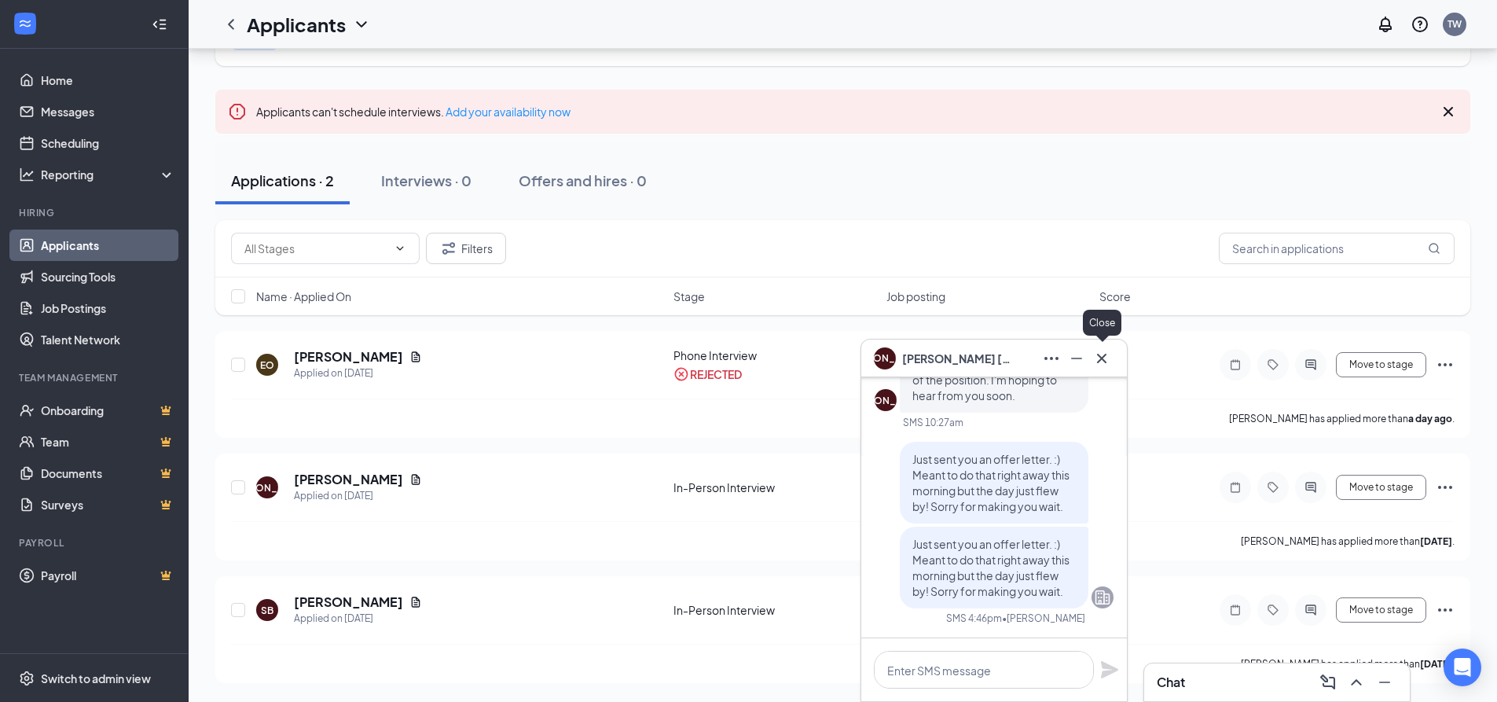
click at [1099, 355] on icon "Cross" at bounding box center [1101, 357] width 9 height 9
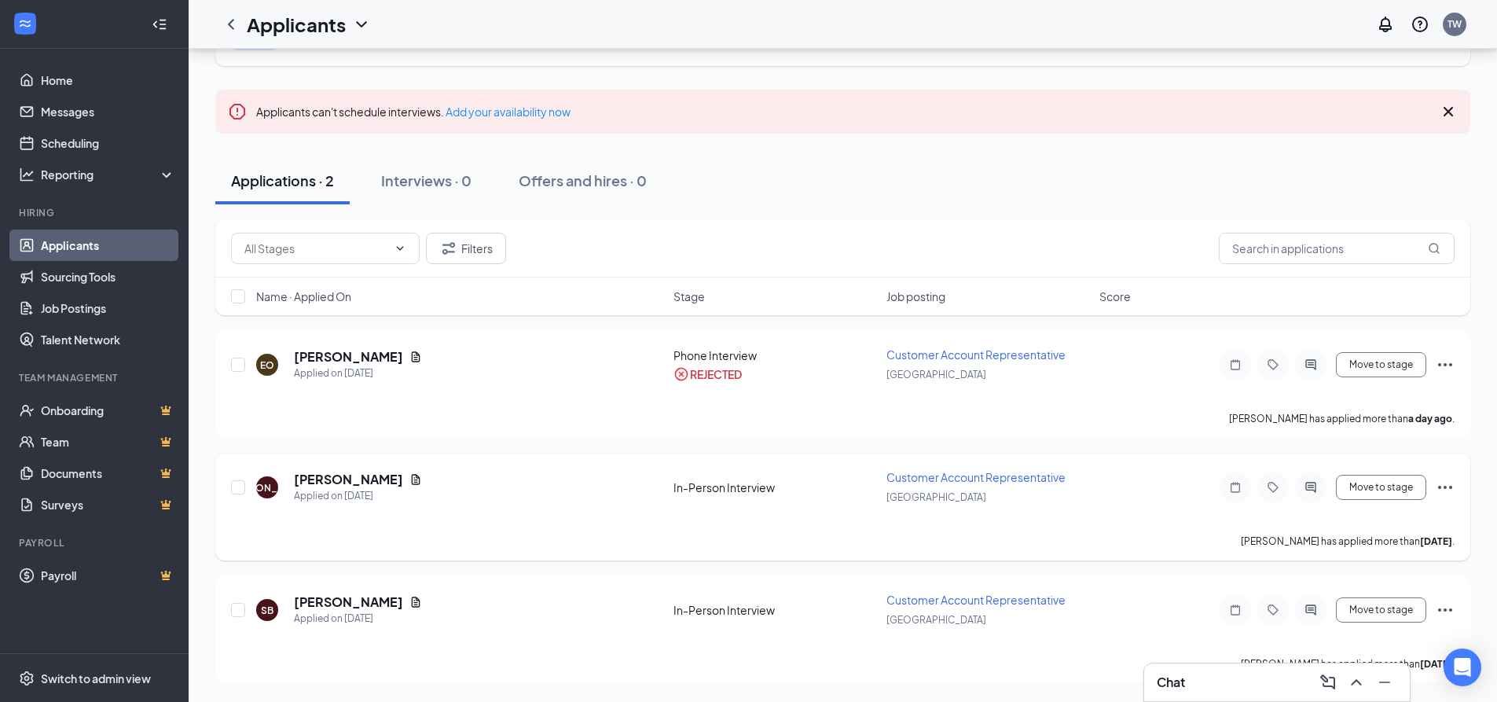
click at [593, 527] on div "[PERSON_NAME] has applied more than [DATE] ." at bounding box center [843, 540] width 1224 height 39
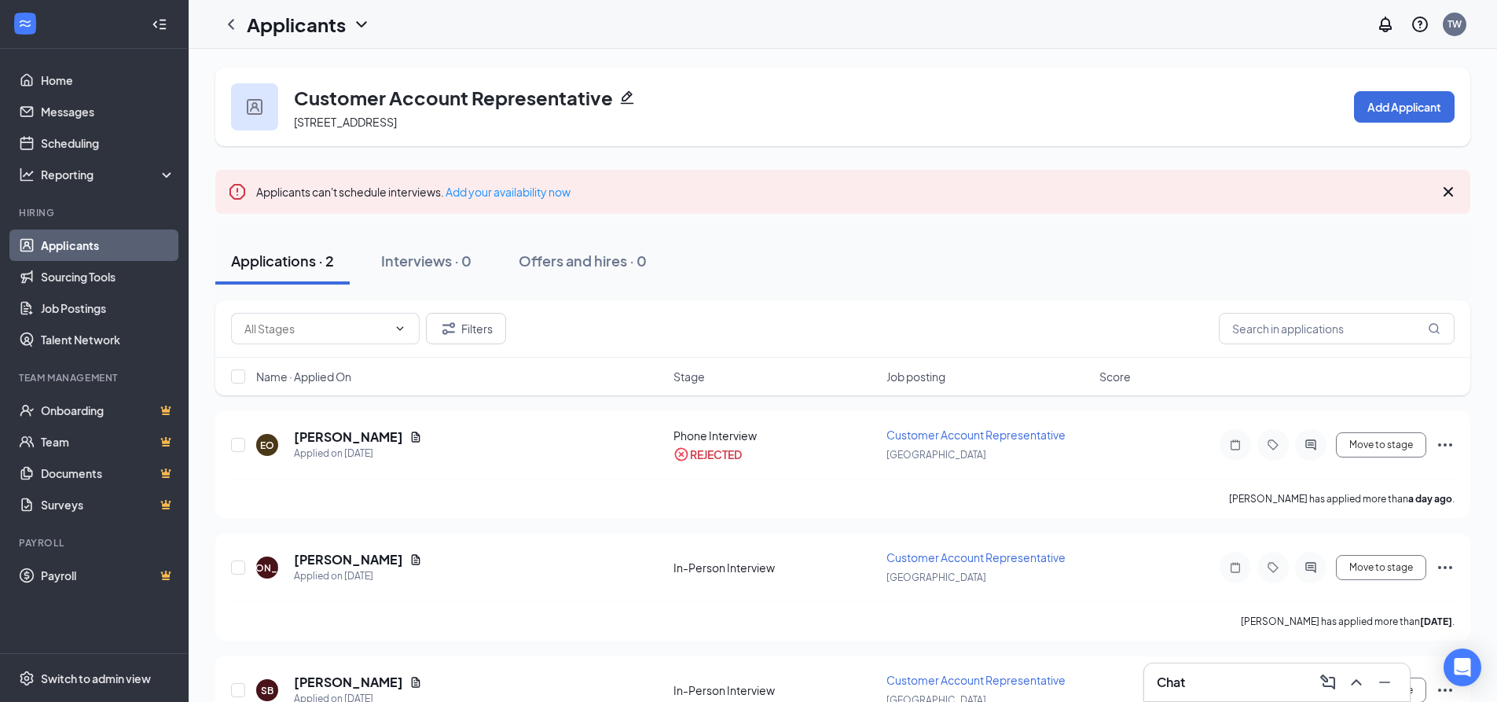
click at [1222, 680] on div "Chat" at bounding box center [1277, 682] width 240 height 25
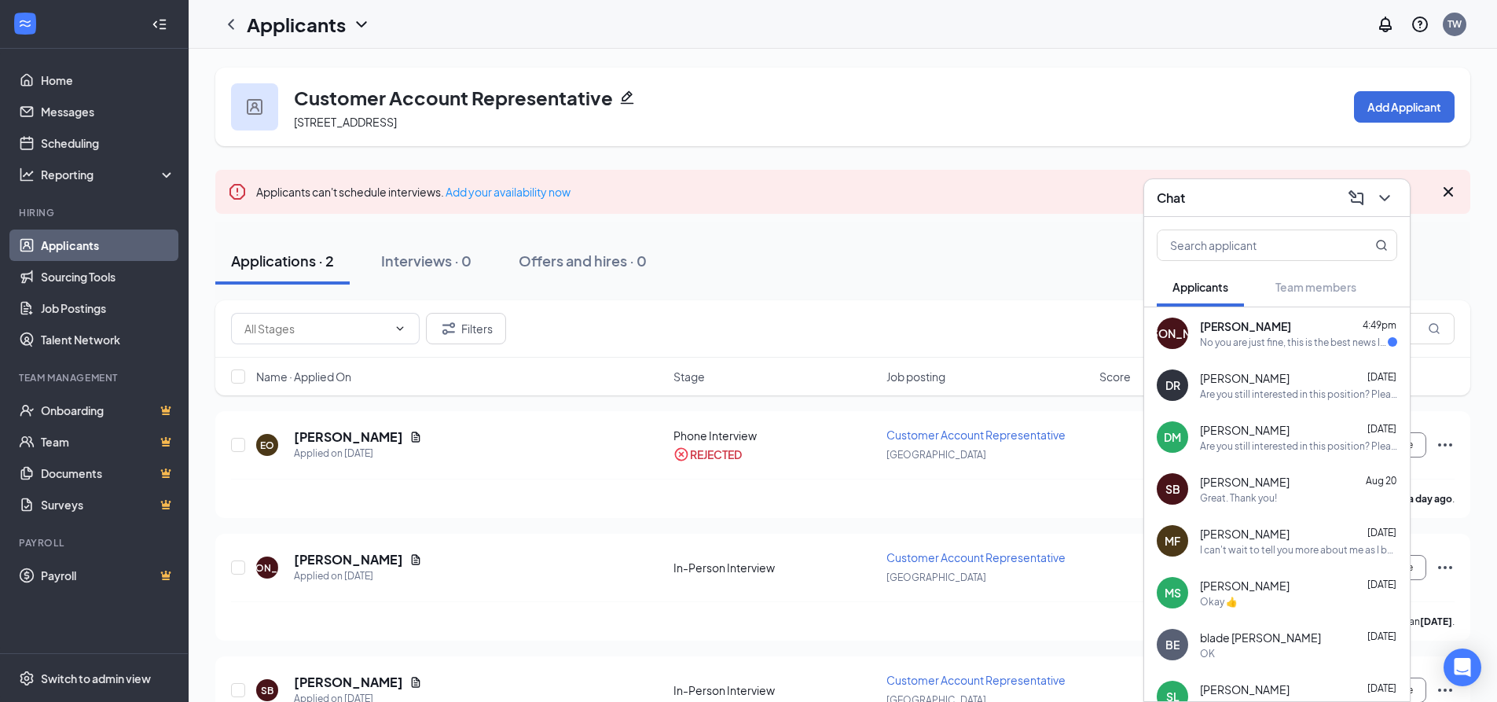
click at [1287, 319] on div "[PERSON_NAME] 4:49pm" at bounding box center [1298, 326] width 197 height 16
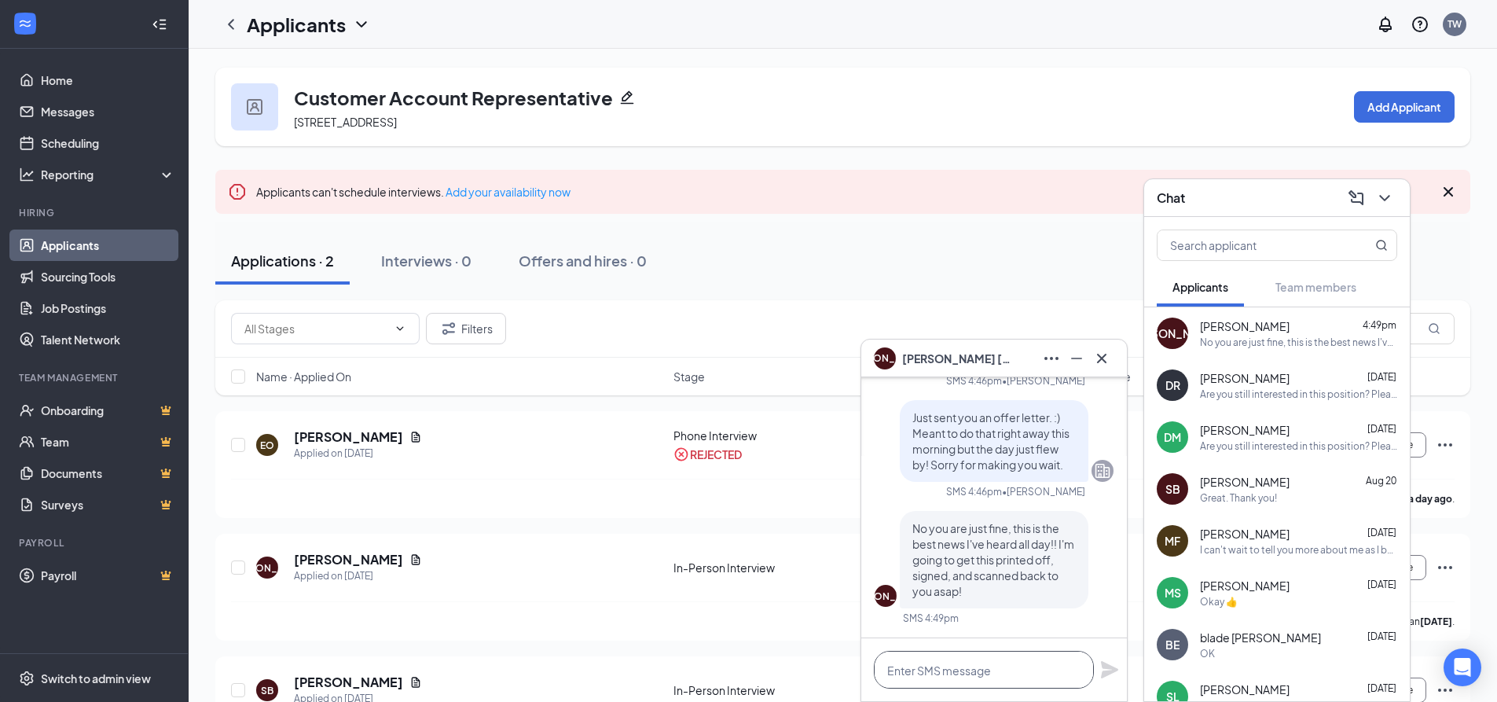
click at [998, 672] on textarea at bounding box center [984, 670] width 220 height 38
type textarea "I love that! We'll chat soon!"
click at [1107, 666] on icon "Plane" at bounding box center [1109, 669] width 17 height 17
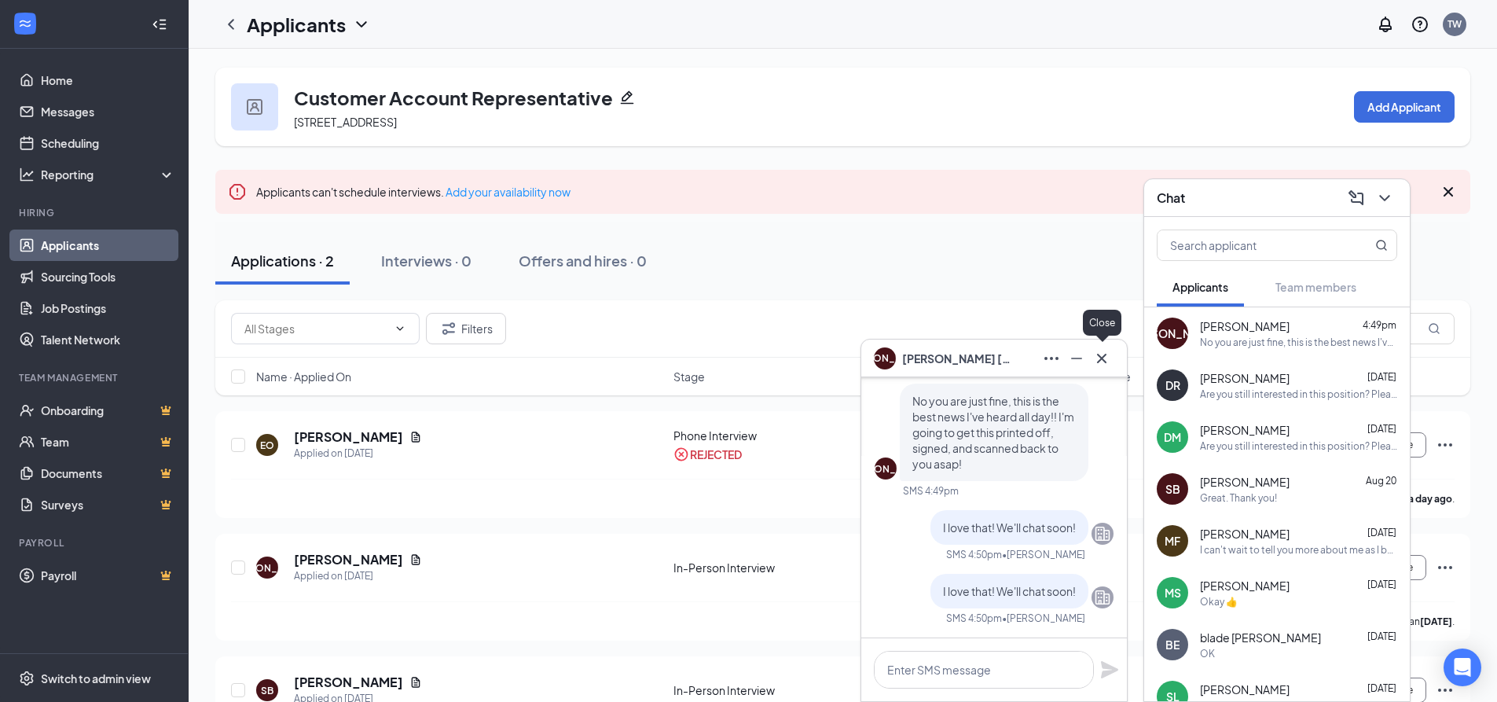
click at [1099, 352] on icon "Cross" at bounding box center [1101, 358] width 19 height 19
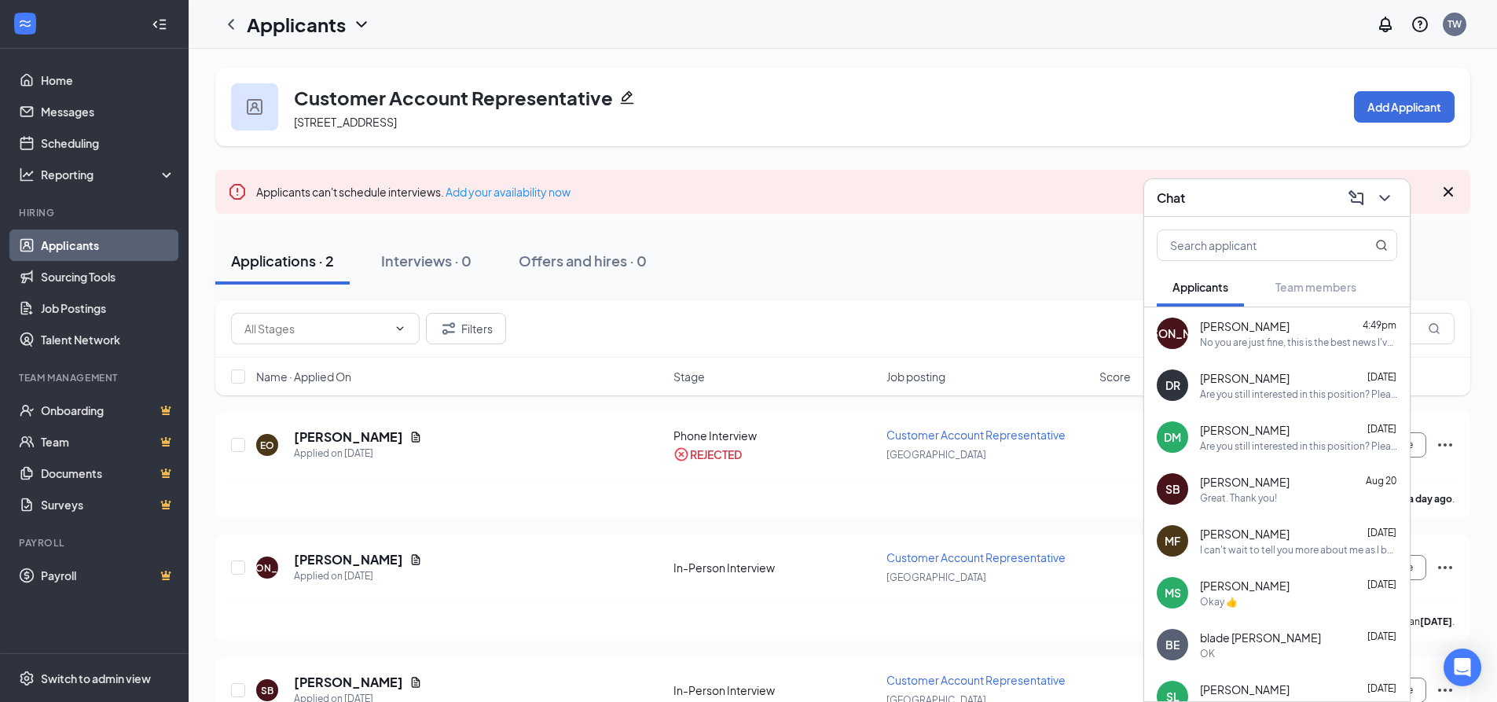
click at [1275, 339] on div "No you are just fine, this is the best news I've heard all day!! I'm going to g…" at bounding box center [1298, 342] width 197 height 13
